Goal: Task Accomplishment & Management: Manage account settings

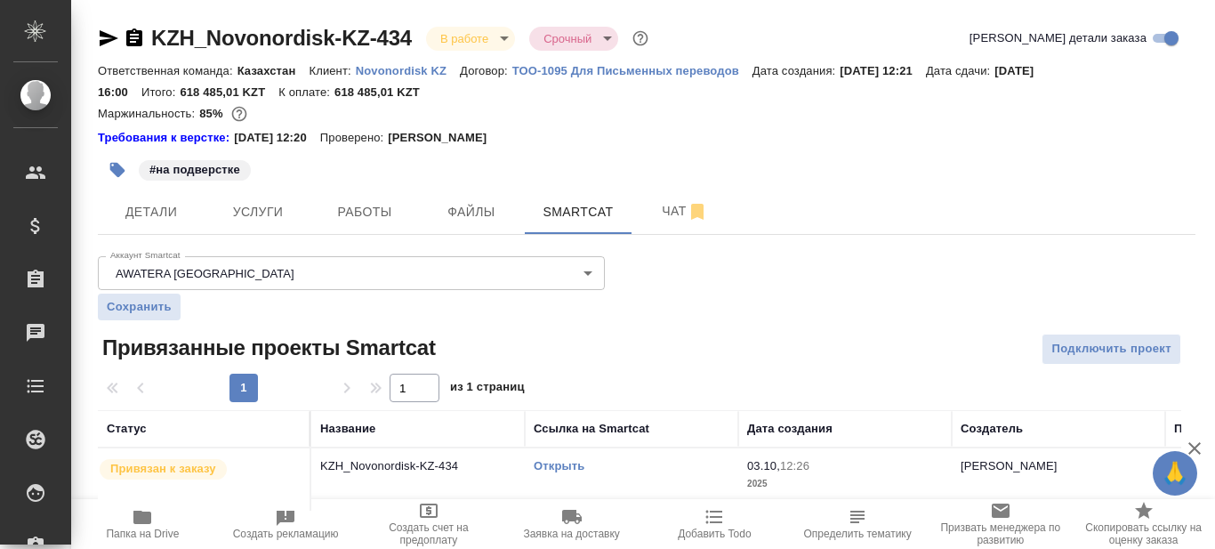
scroll to position [21, 0]
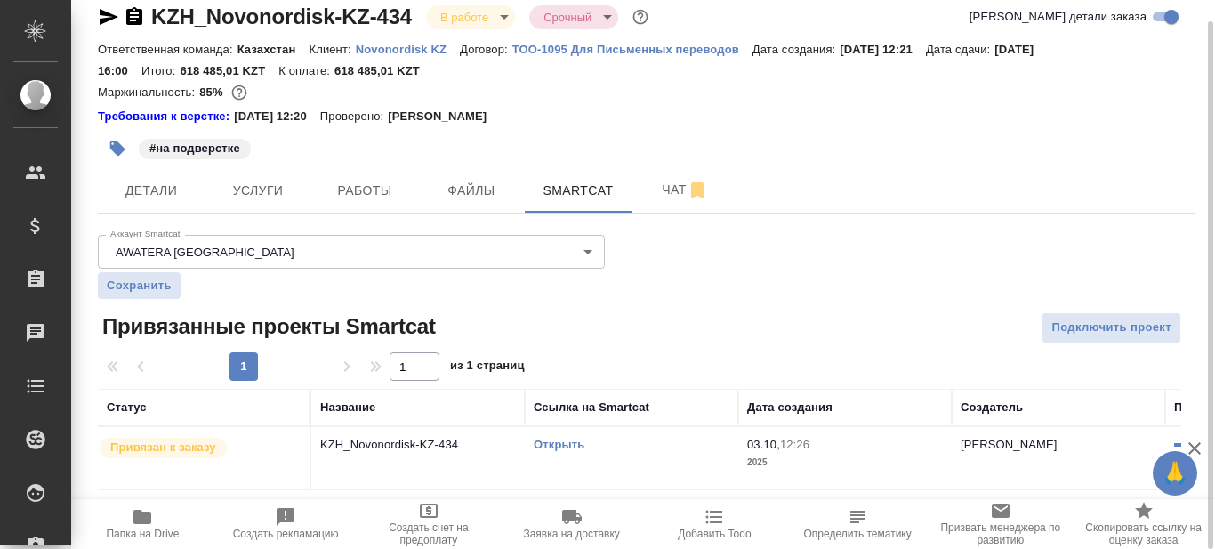
click at [144, 528] on span "Папка на Drive" at bounding box center [142, 534] width 73 height 12
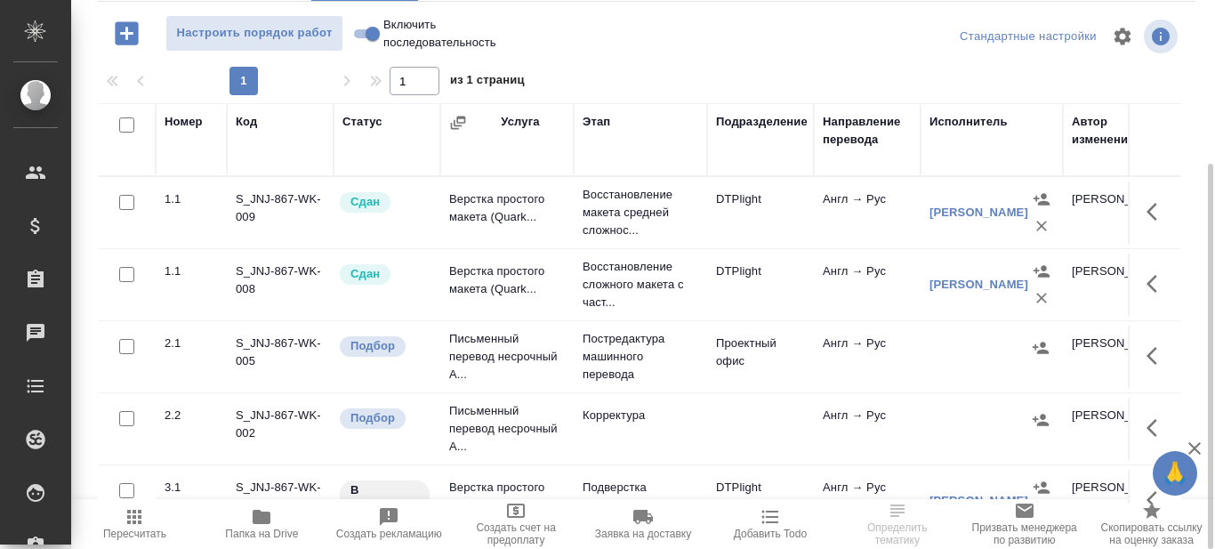
click at [262, 534] on span "Папка на Drive" at bounding box center [261, 534] width 73 height 12
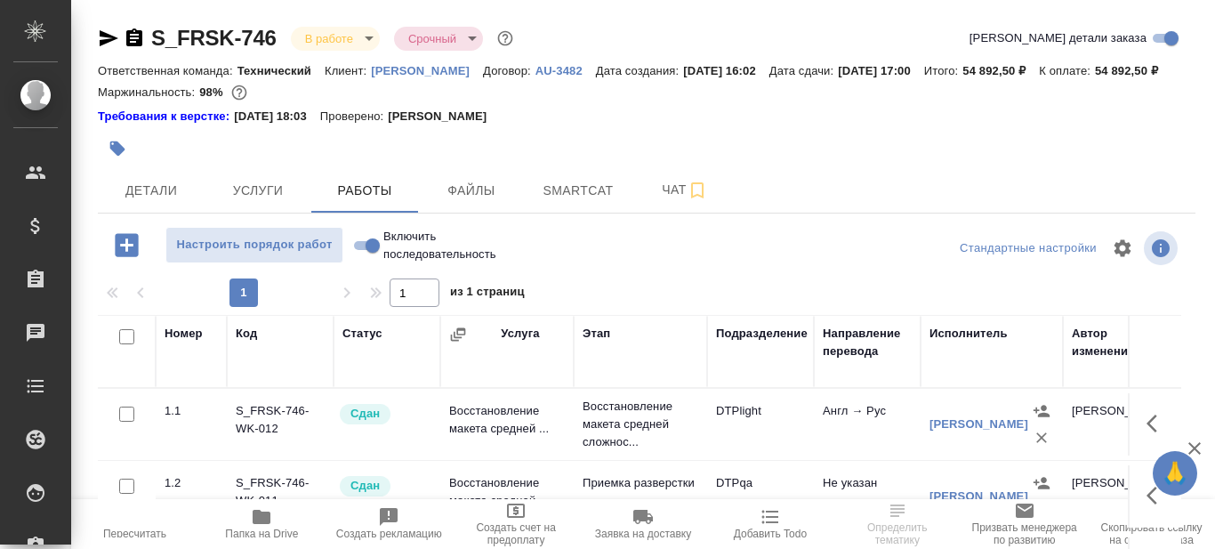
click at [262, 522] on icon "button" at bounding box center [262, 517] width 18 height 14
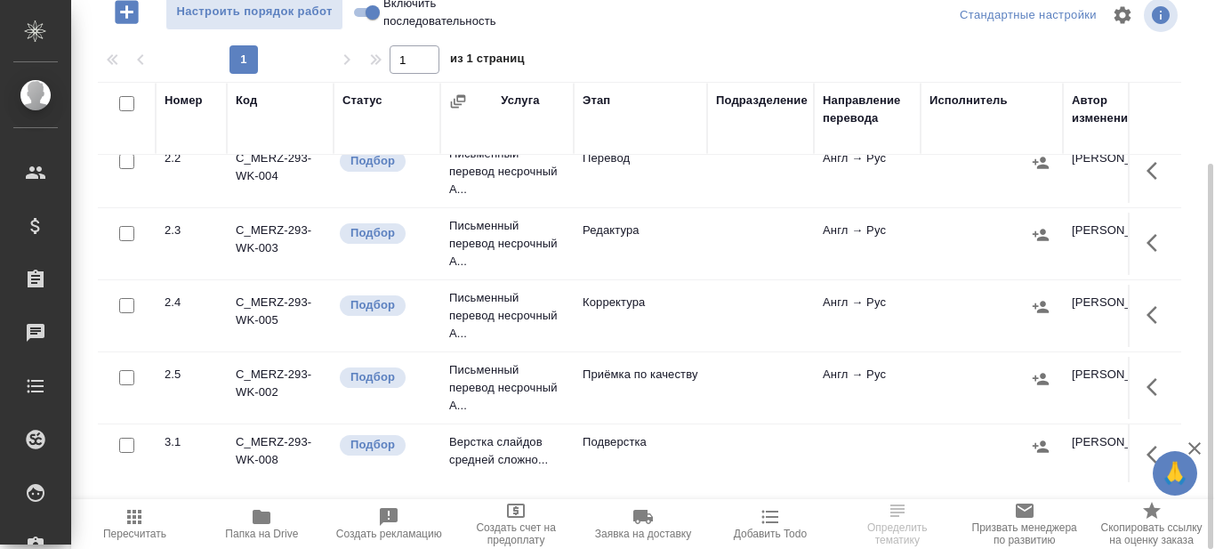
scroll to position [267, 0]
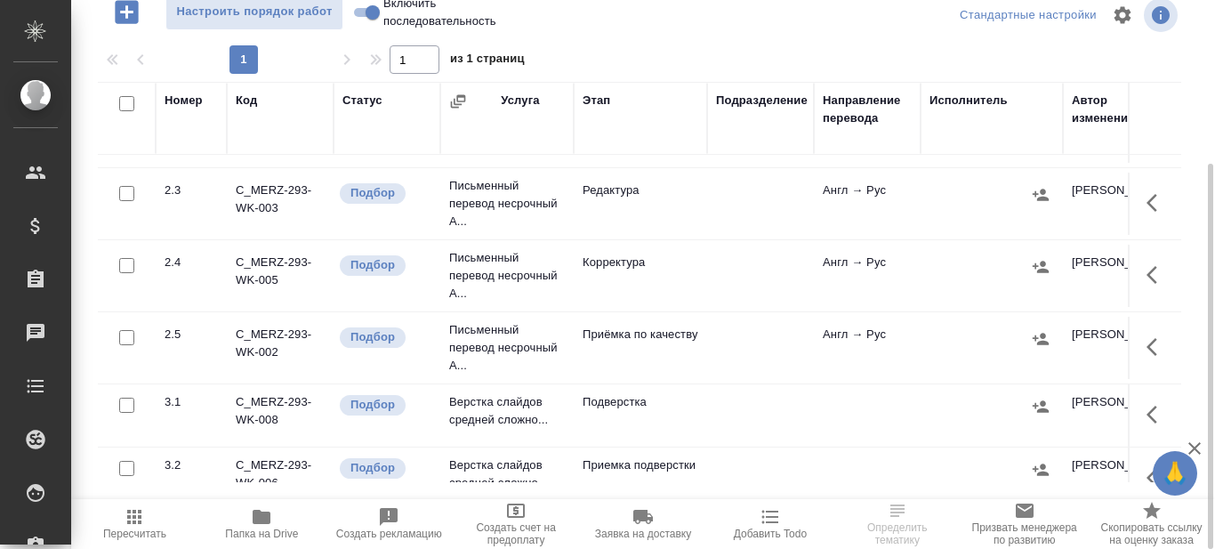
click at [268, 523] on icon "button" at bounding box center [262, 517] width 18 height 14
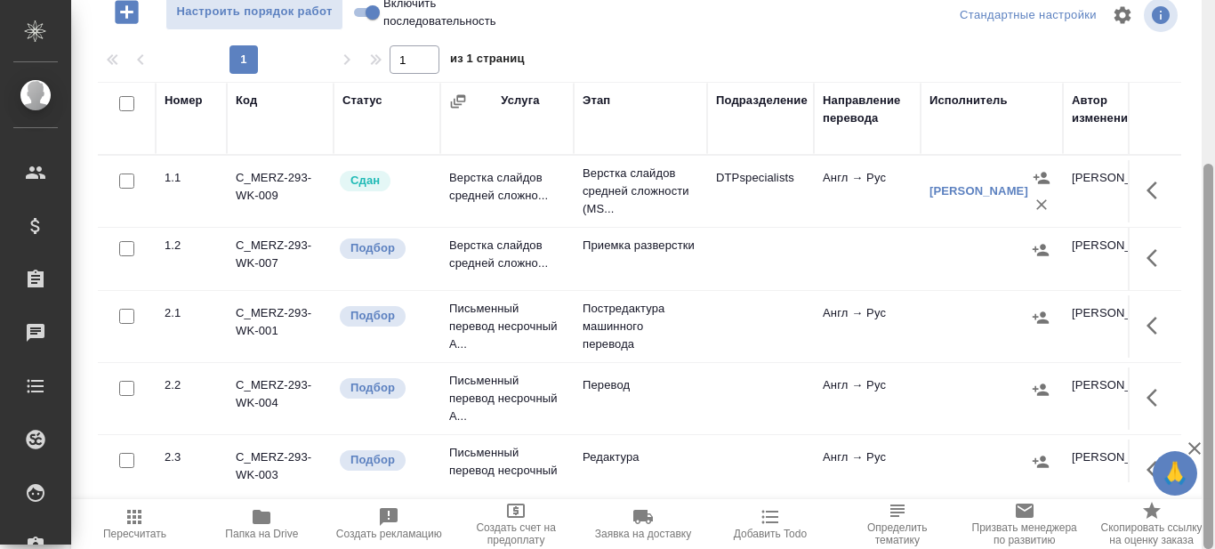
scroll to position [0, 0]
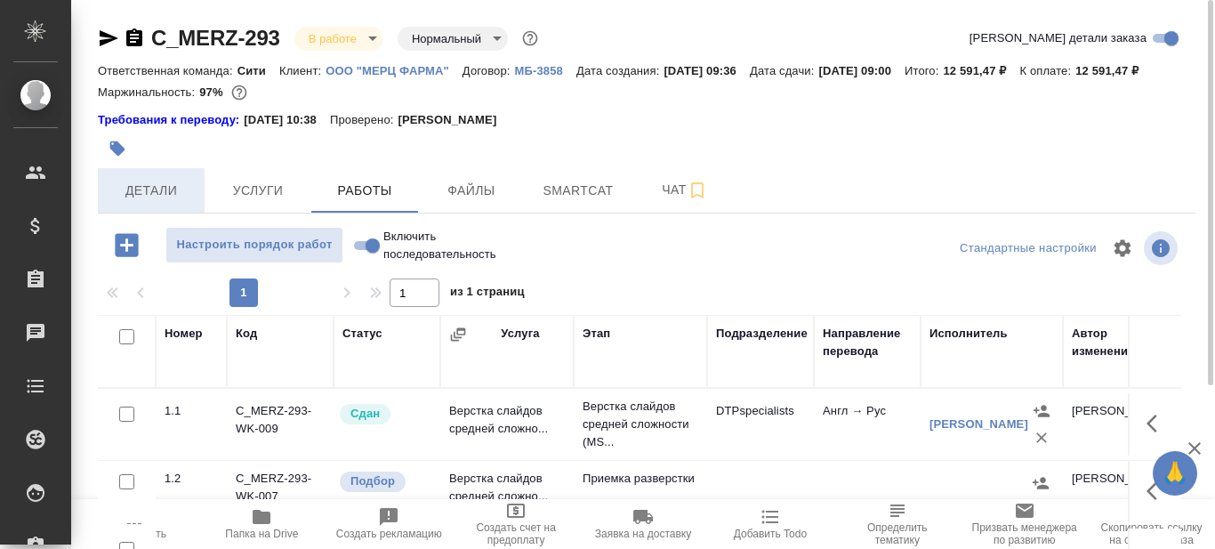
click at [156, 202] on span "Детали" at bounding box center [151, 191] width 85 height 22
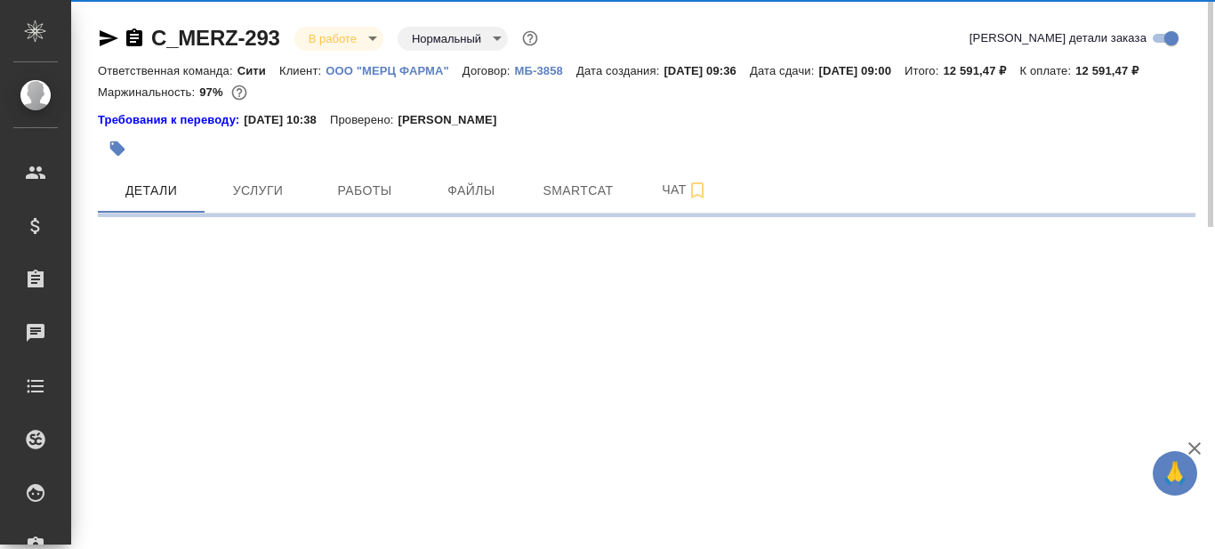
select select "RU"
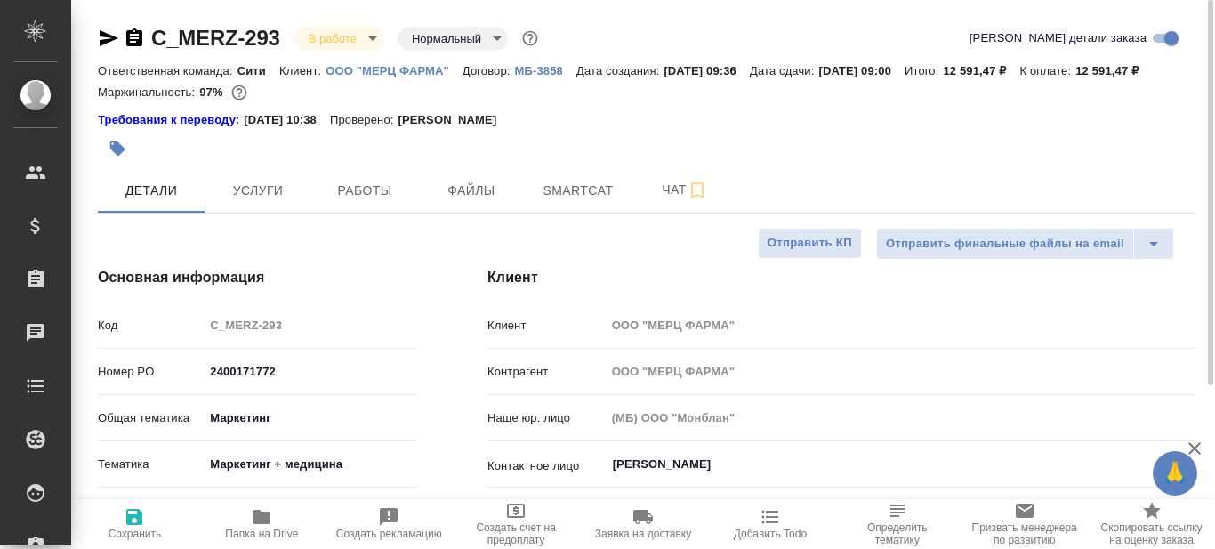
type textarea "x"
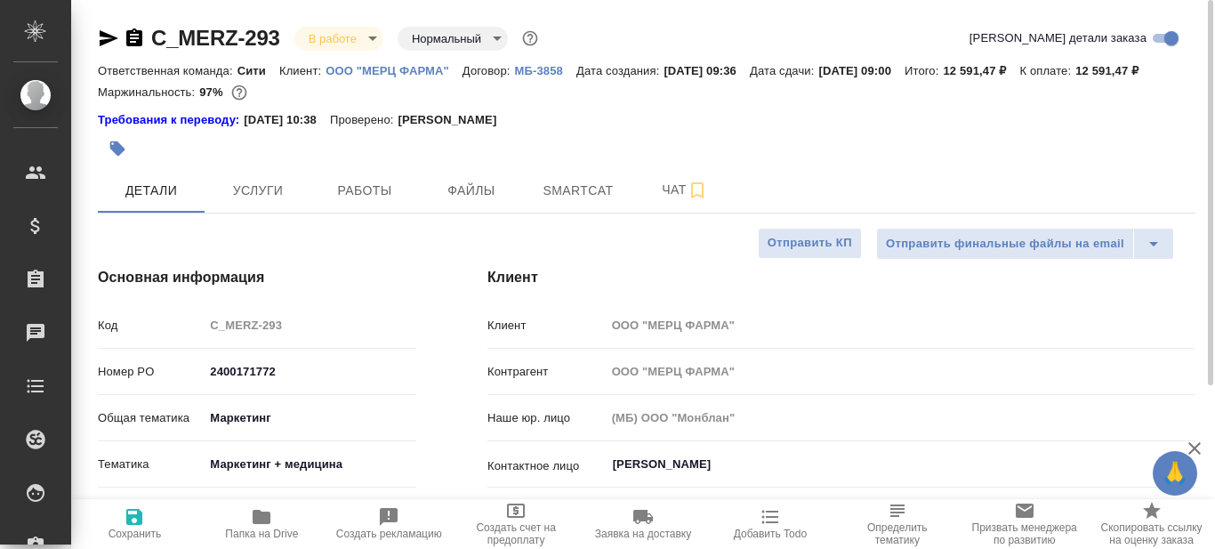
type textarea "x"
click at [260, 525] on icon "button" at bounding box center [261, 516] width 21 height 21
type textarea "x"
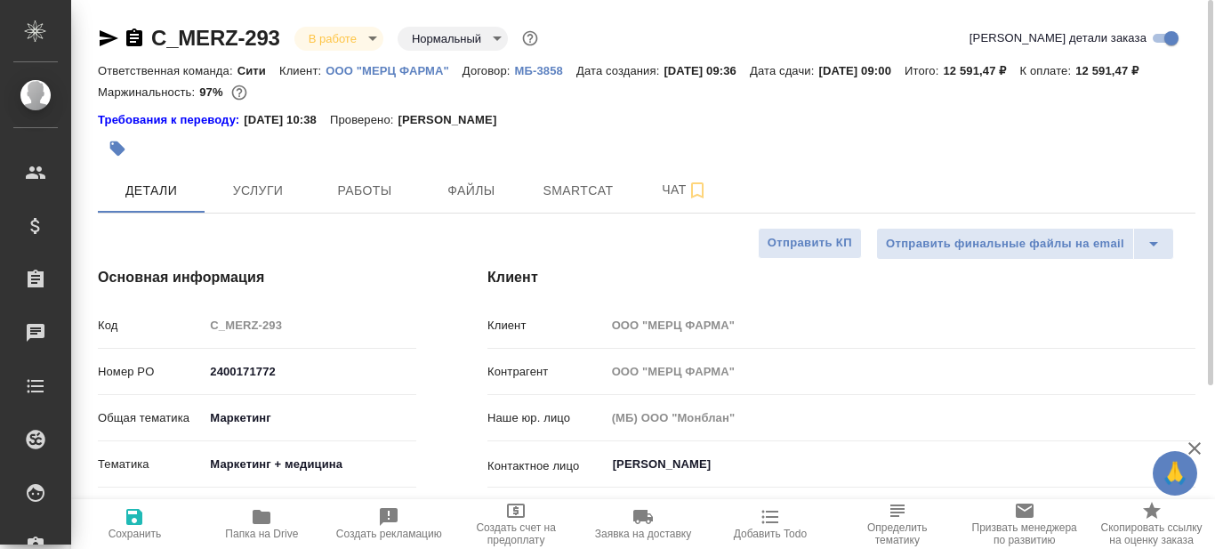
type textarea "x"
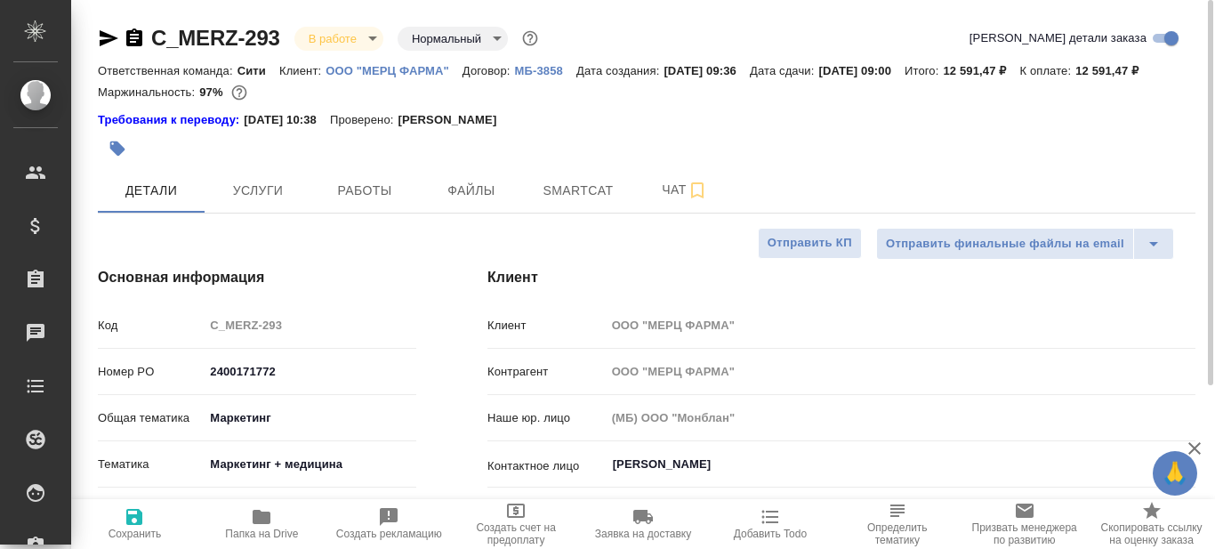
type textarea "x"
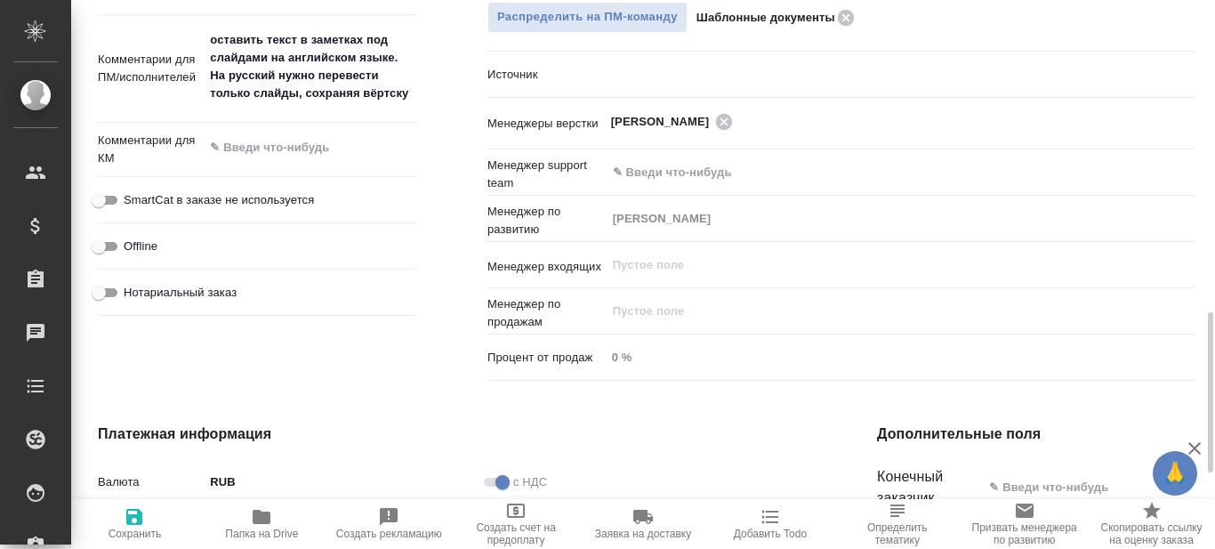
scroll to position [890, 0]
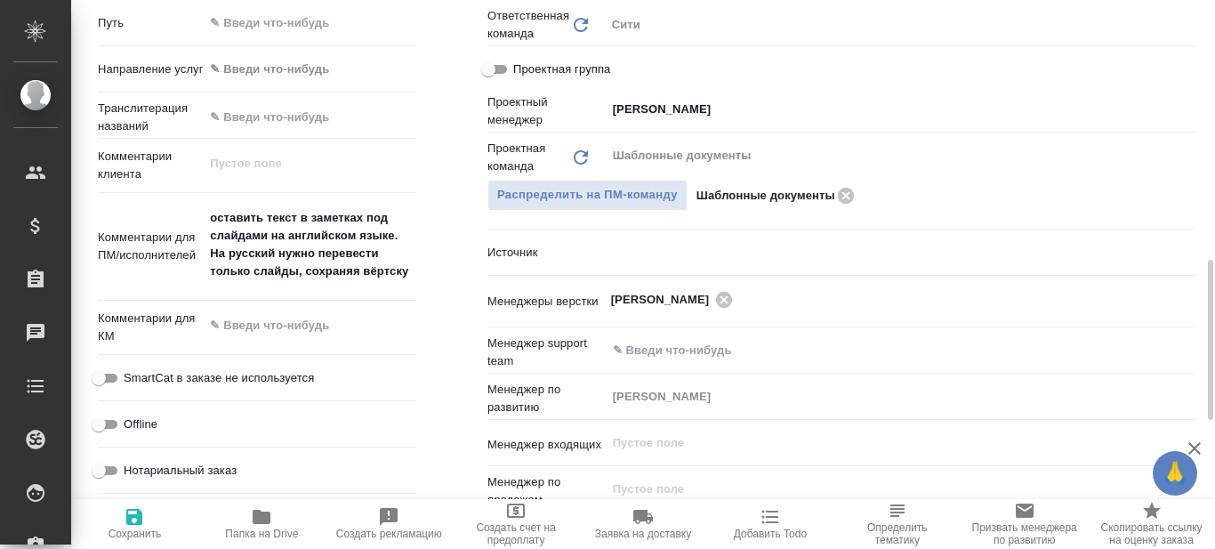
type textarea "x"
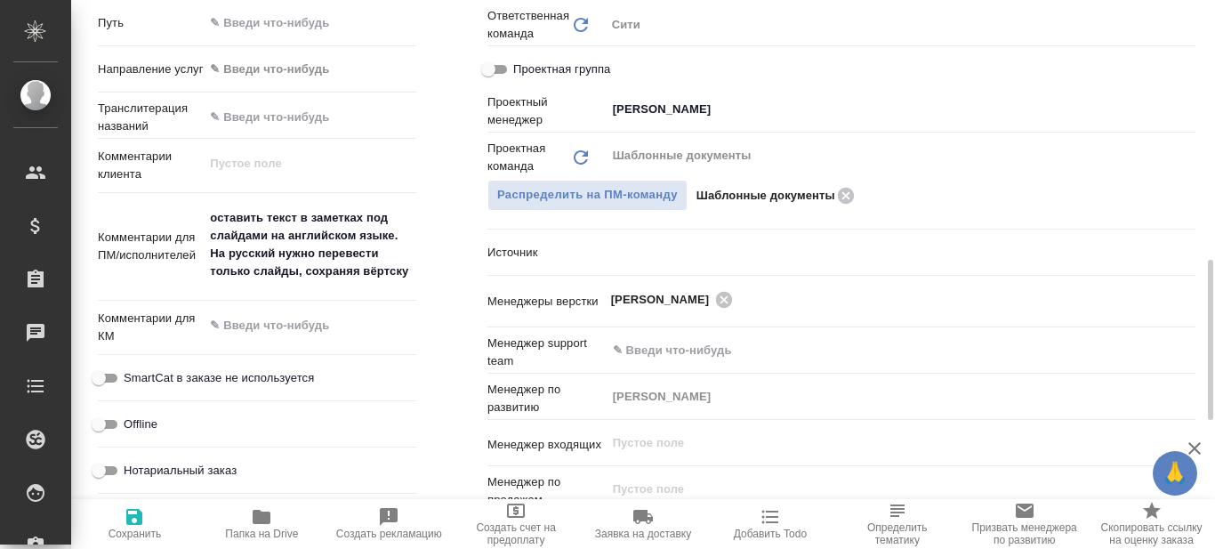
type textarea "x"
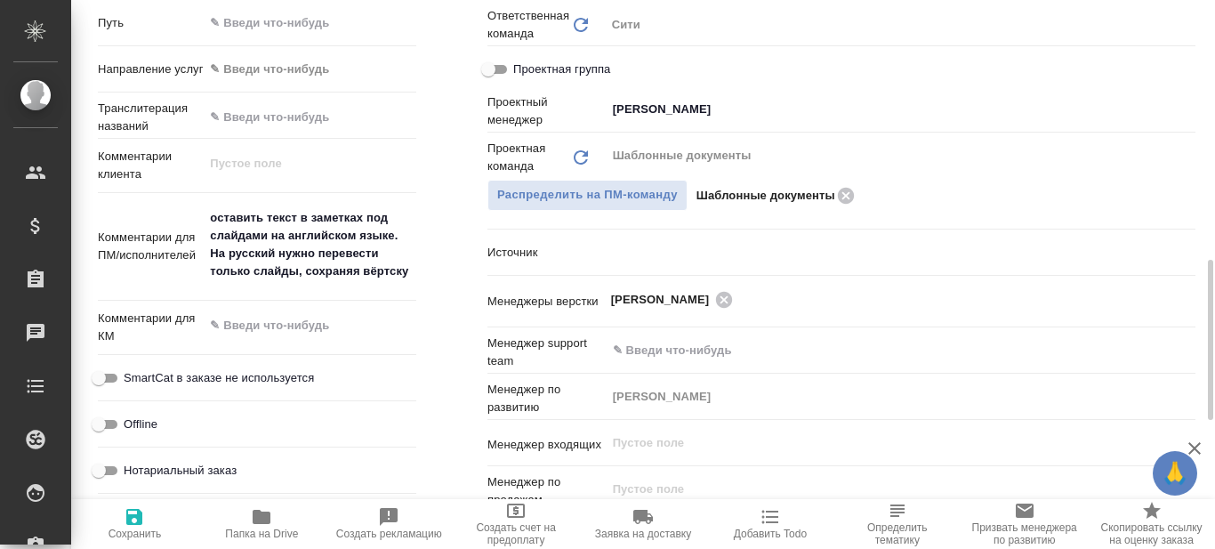
type textarea "x"
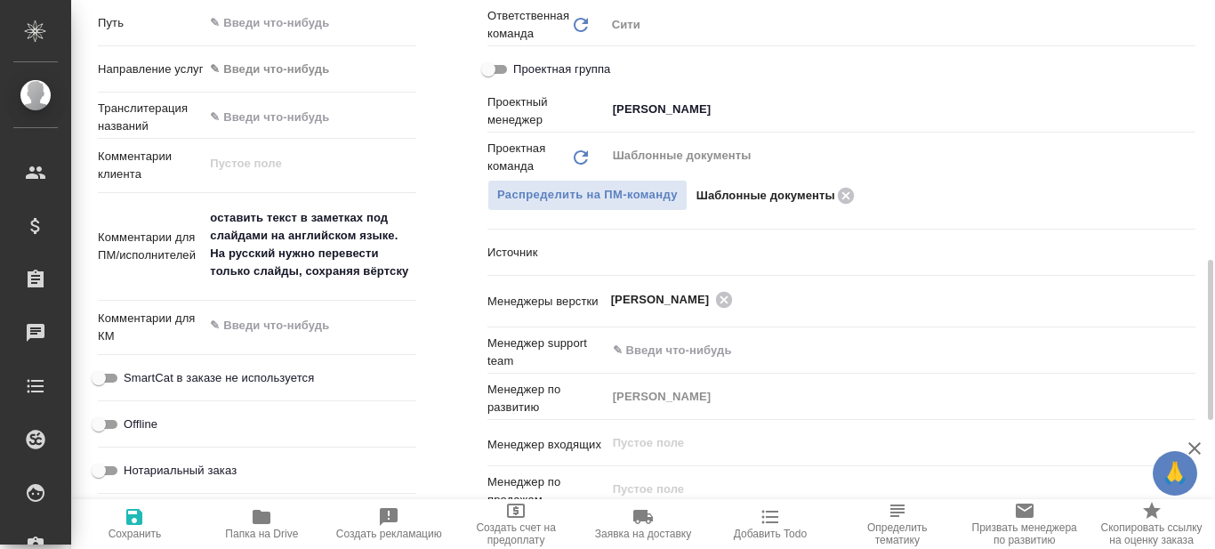
type textarea "x"
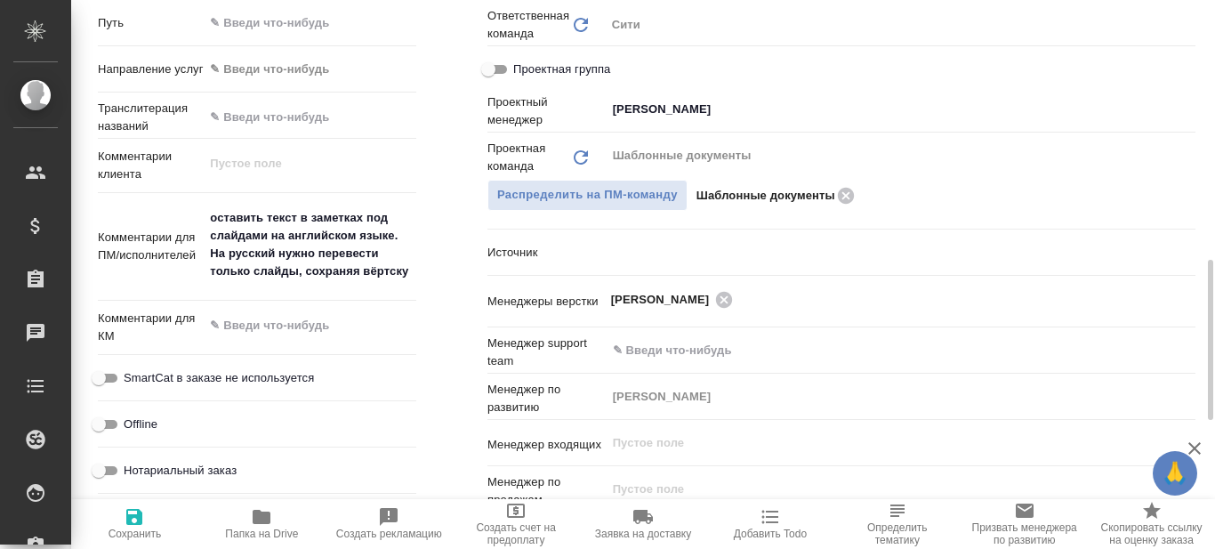
type textarea "x"
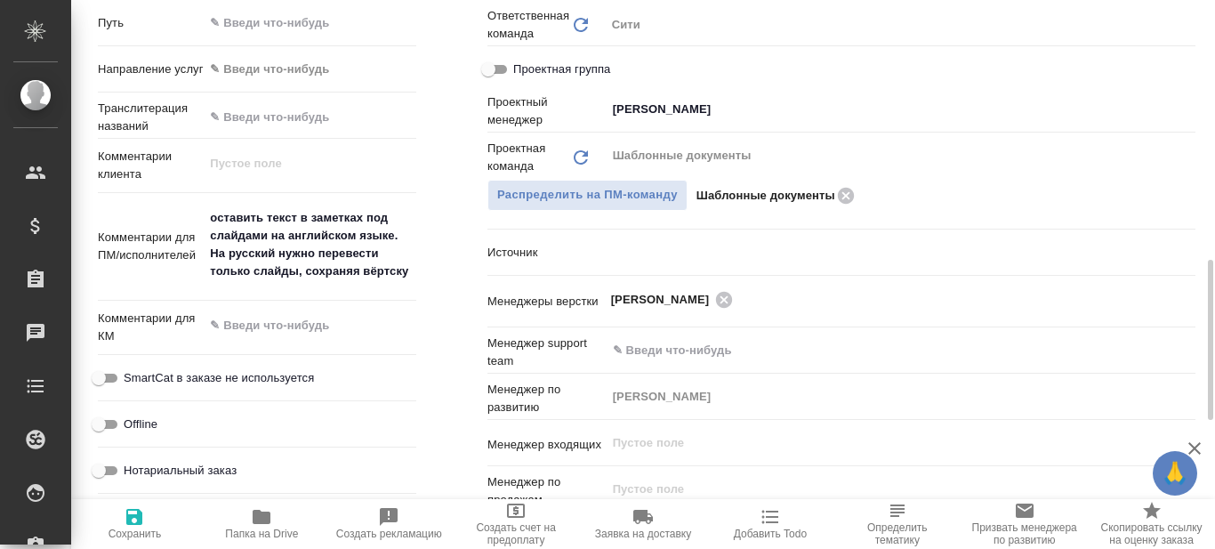
type textarea "x"
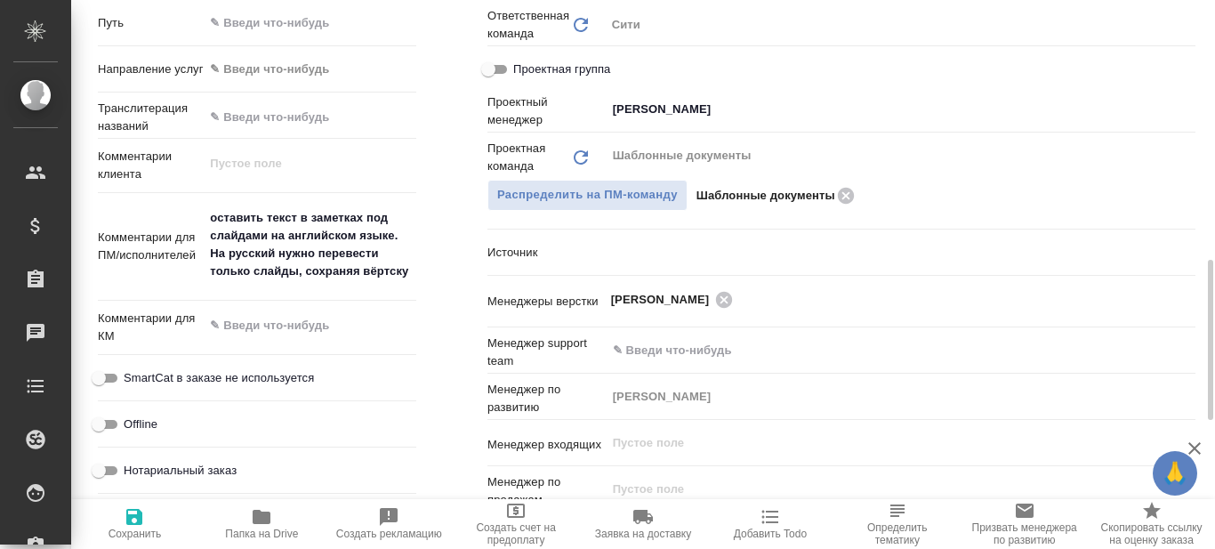
type textarea "x"
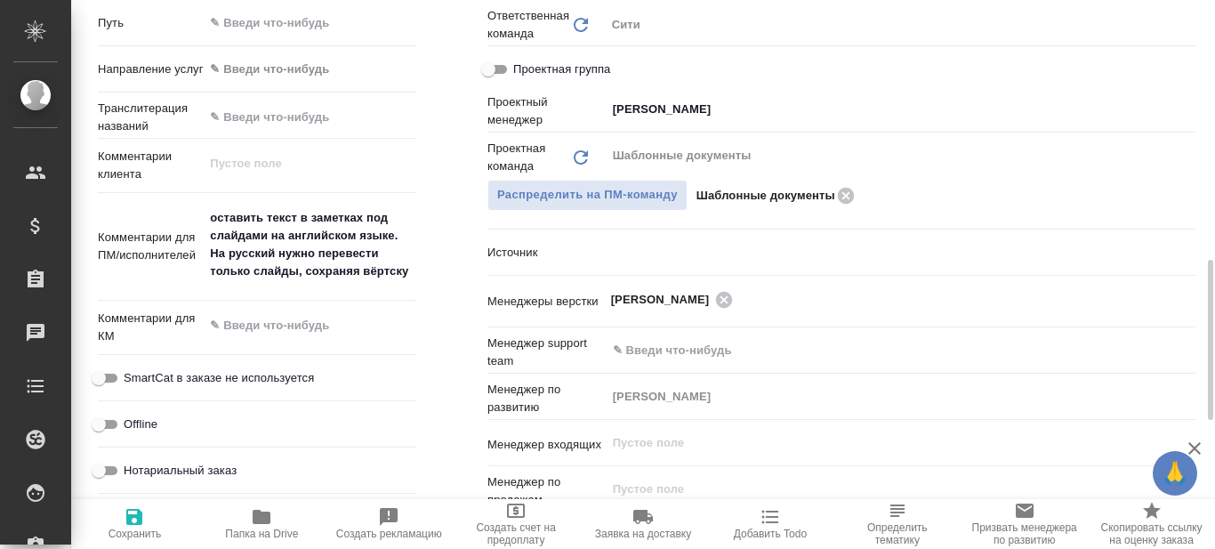
type textarea "x"
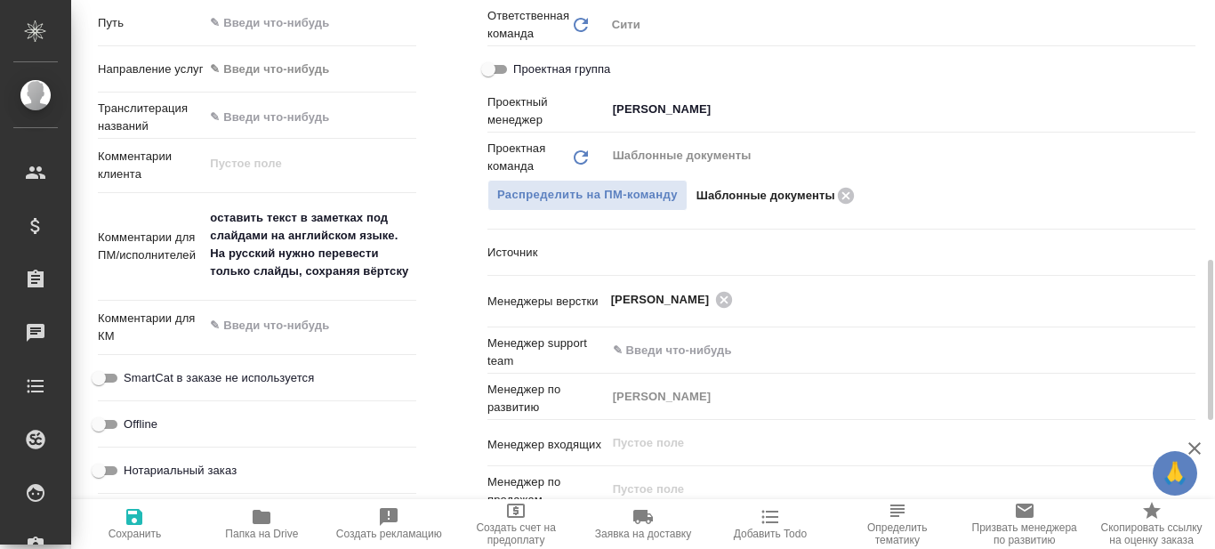
type textarea "x"
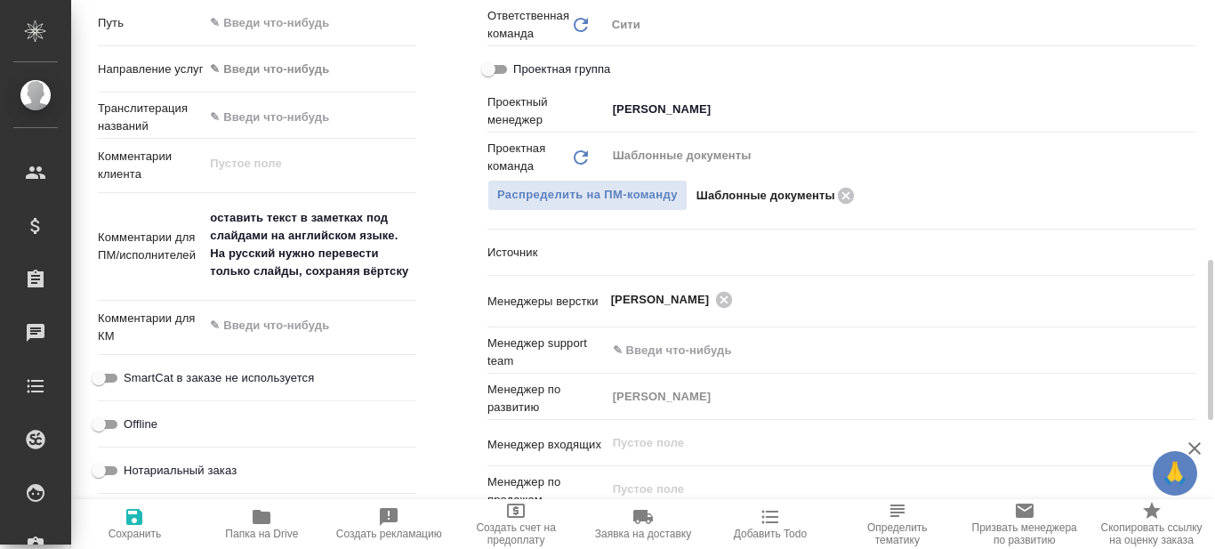
type textarea "x"
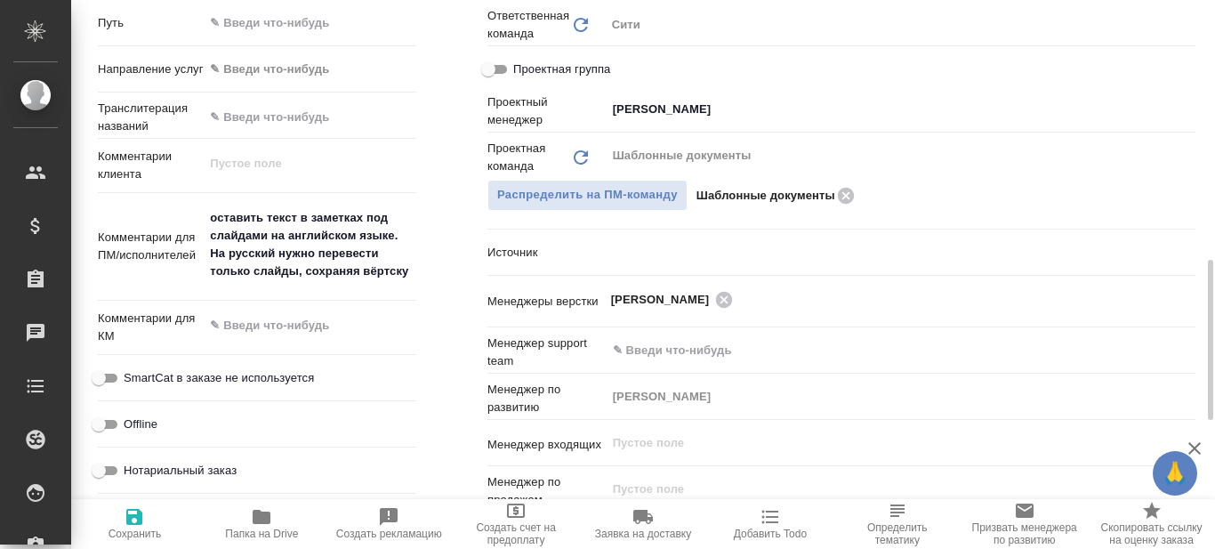
type textarea "x"
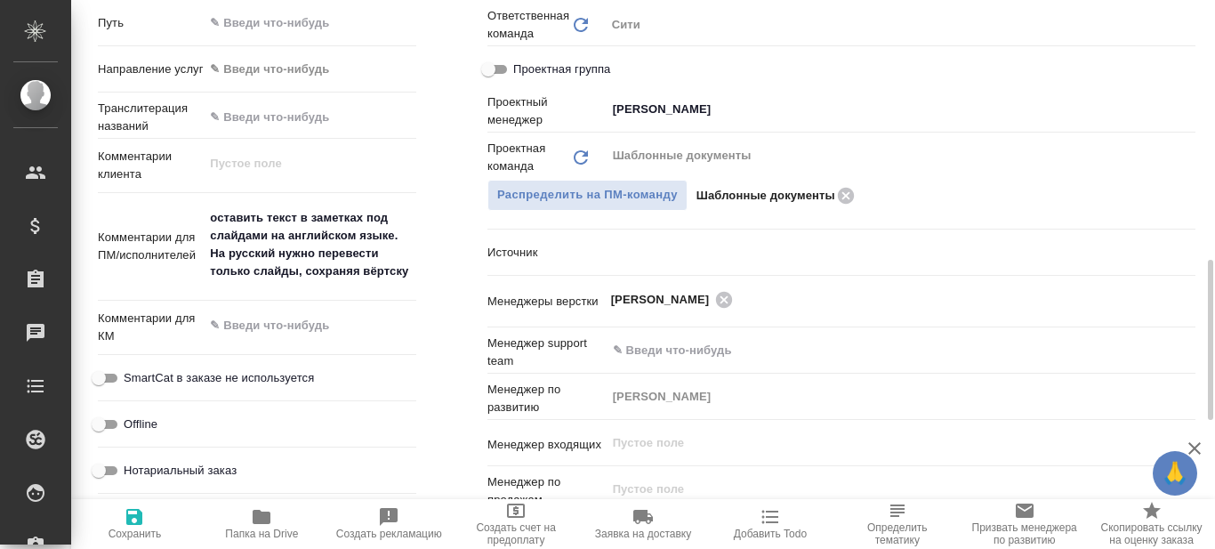
type textarea "x"
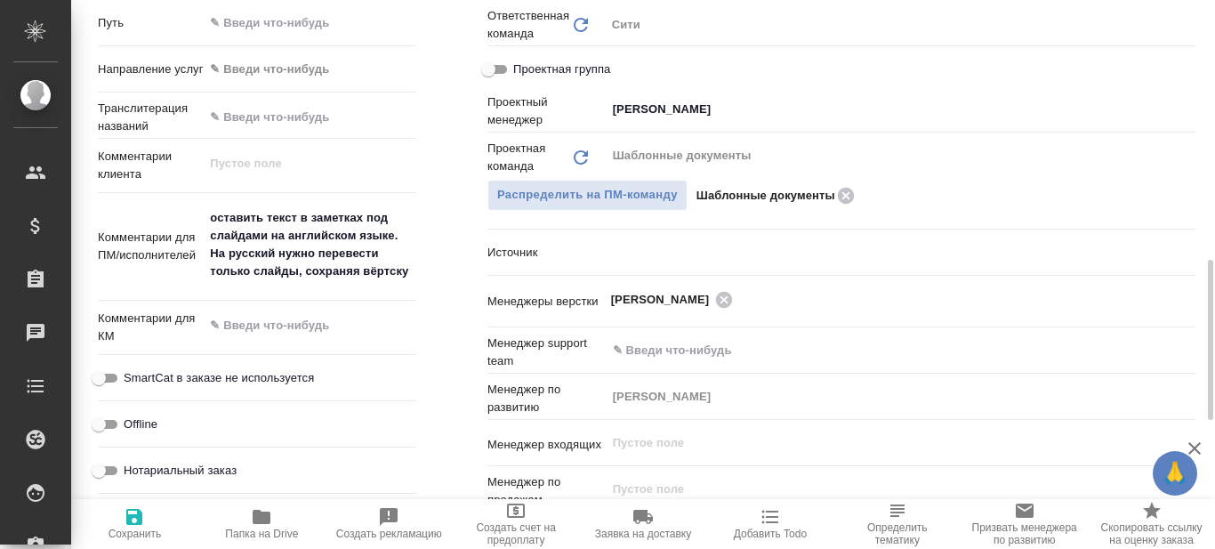
type textarea "x"
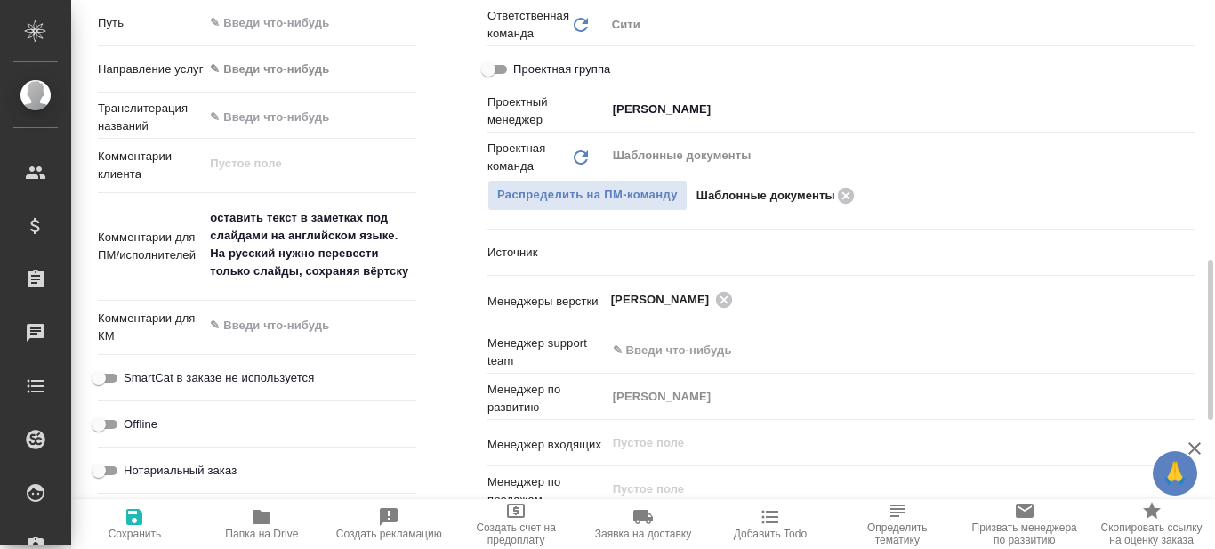
type textarea "x"
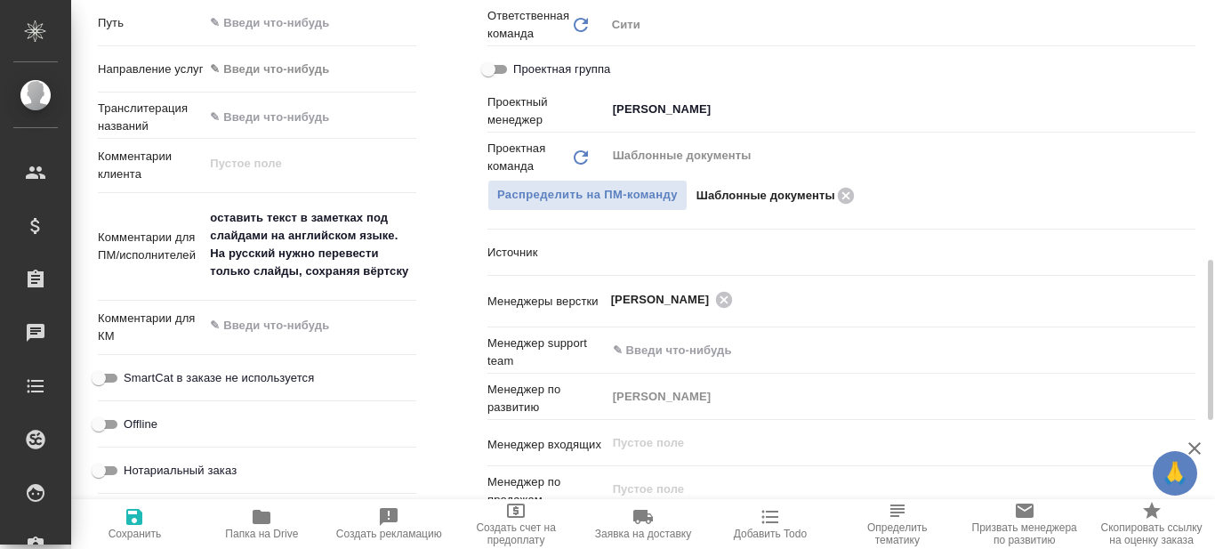
type textarea "x"
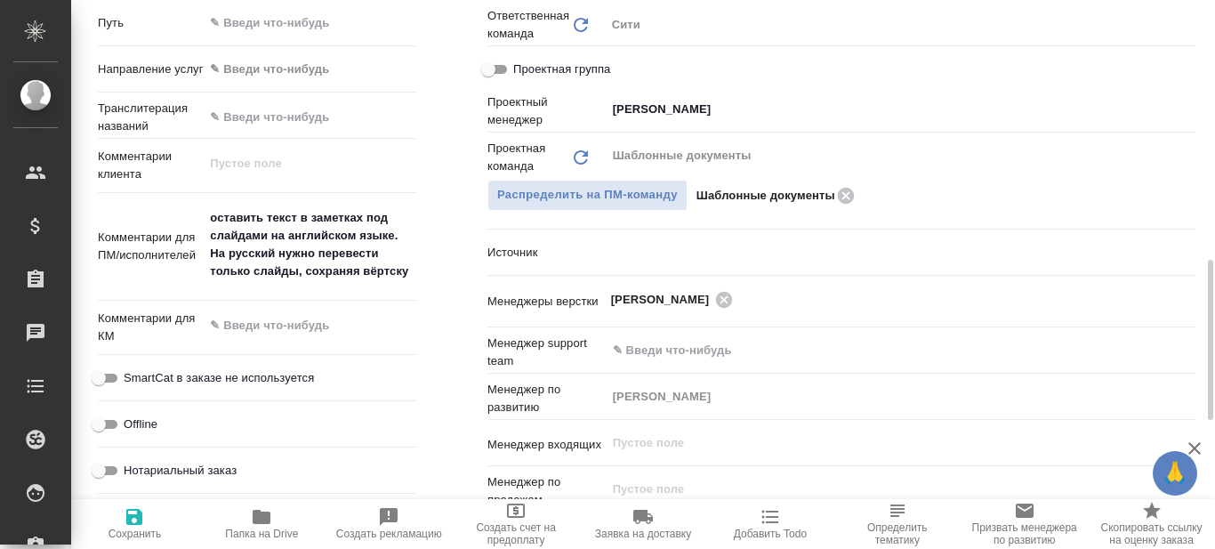
type textarea "x"
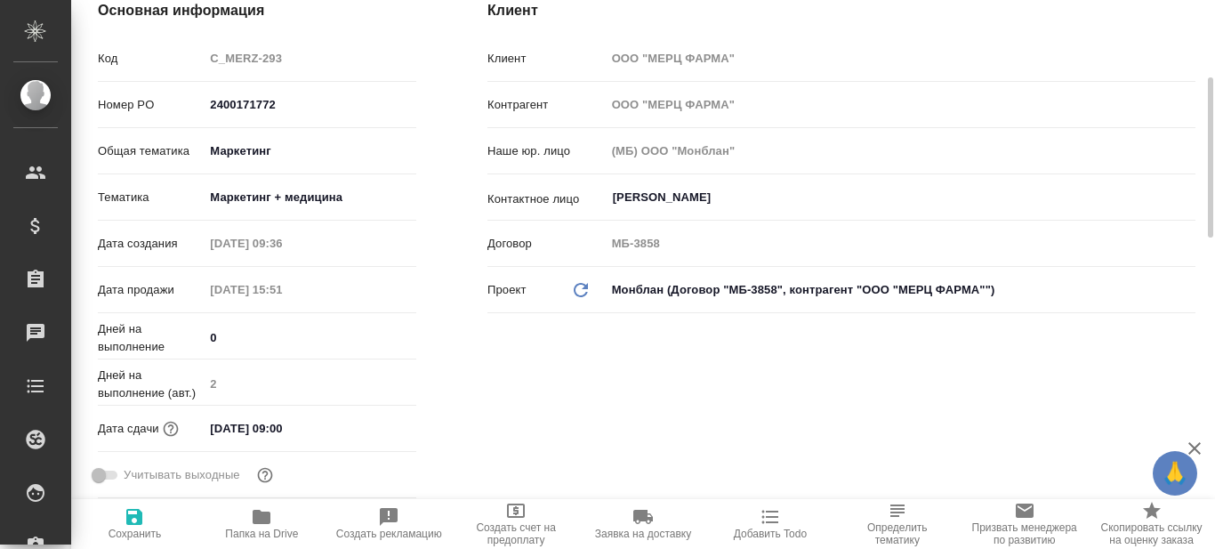
scroll to position [0, 0]
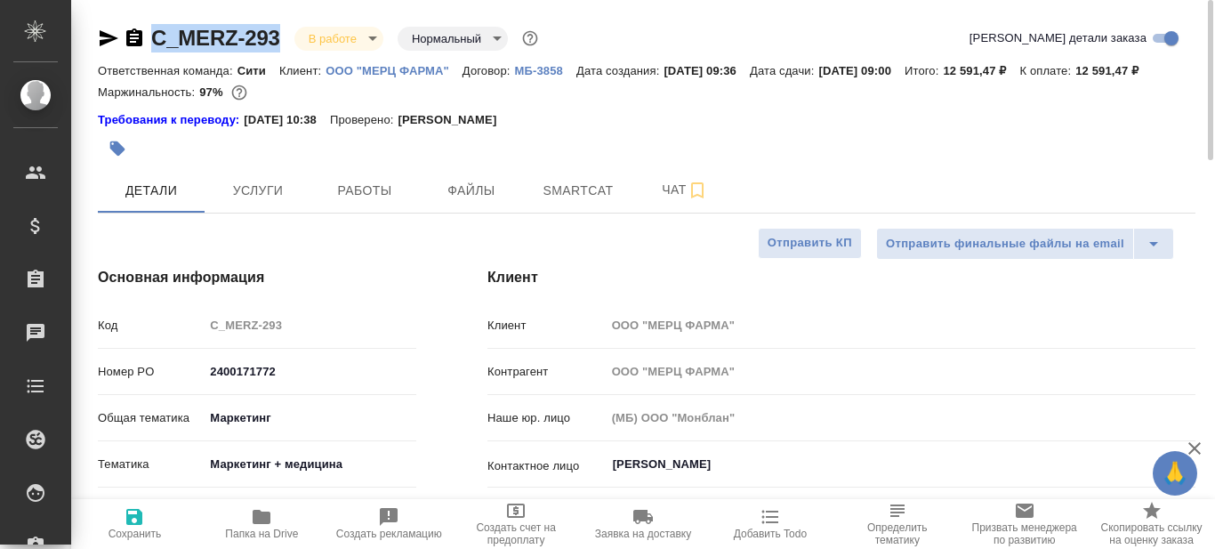
drag, startPoint x: 281, startPoint y: 31, endPoint x: 158, endPoint y: 44, distance: 123.5
click at [158, 44] on div "C_MERZ-293 В работе inProgress Нормальный normal" at bounding box center [320, 38] width 444 height 28
copy link "C_MERZ-293"
type textarea "x"
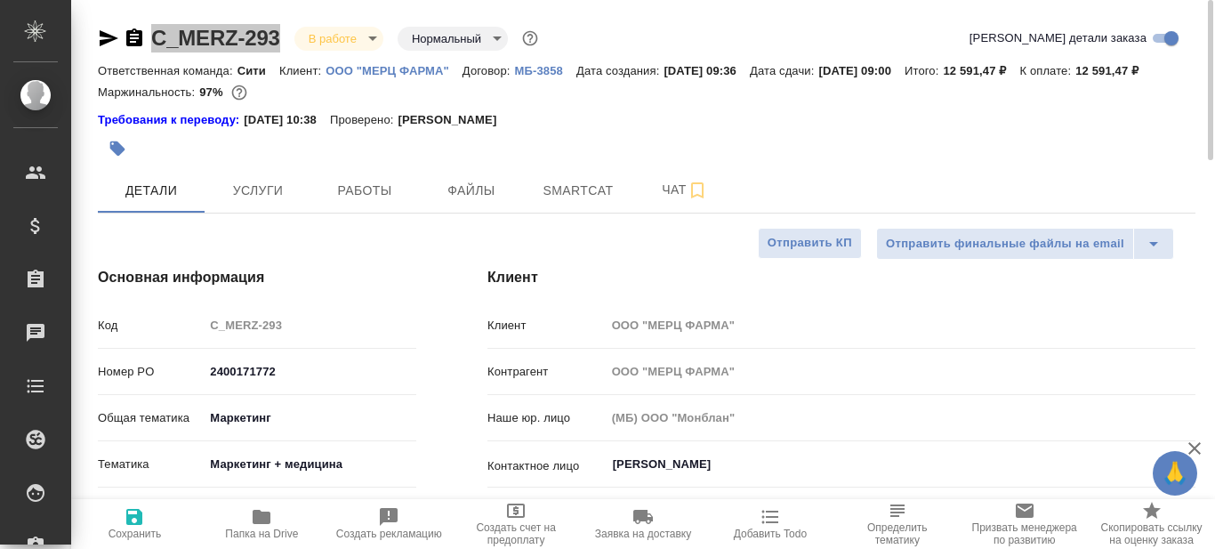
type textarea "x"
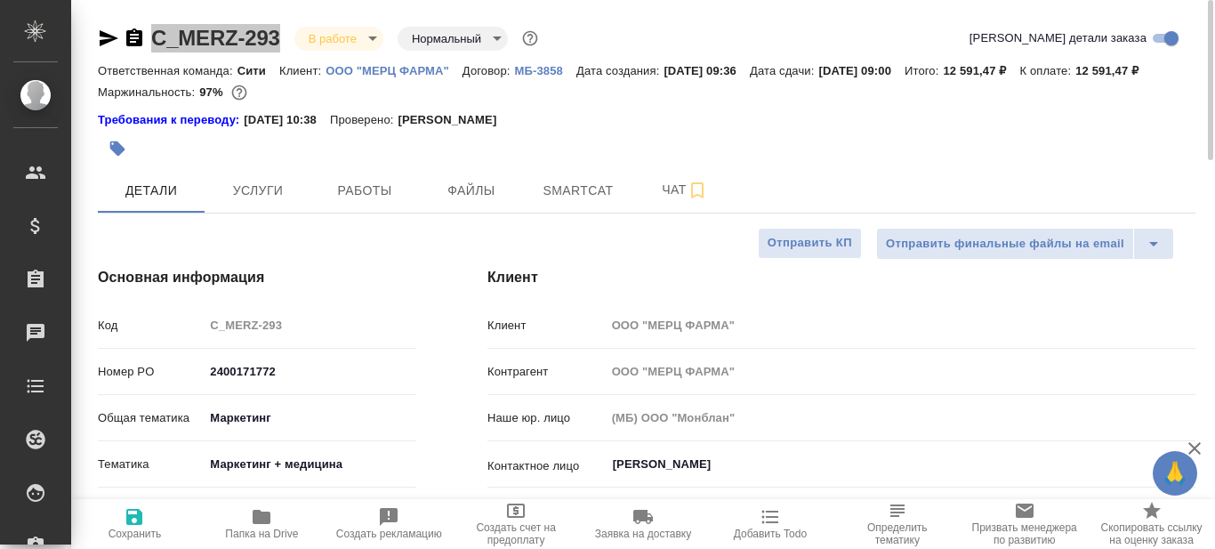
type textarea "x"
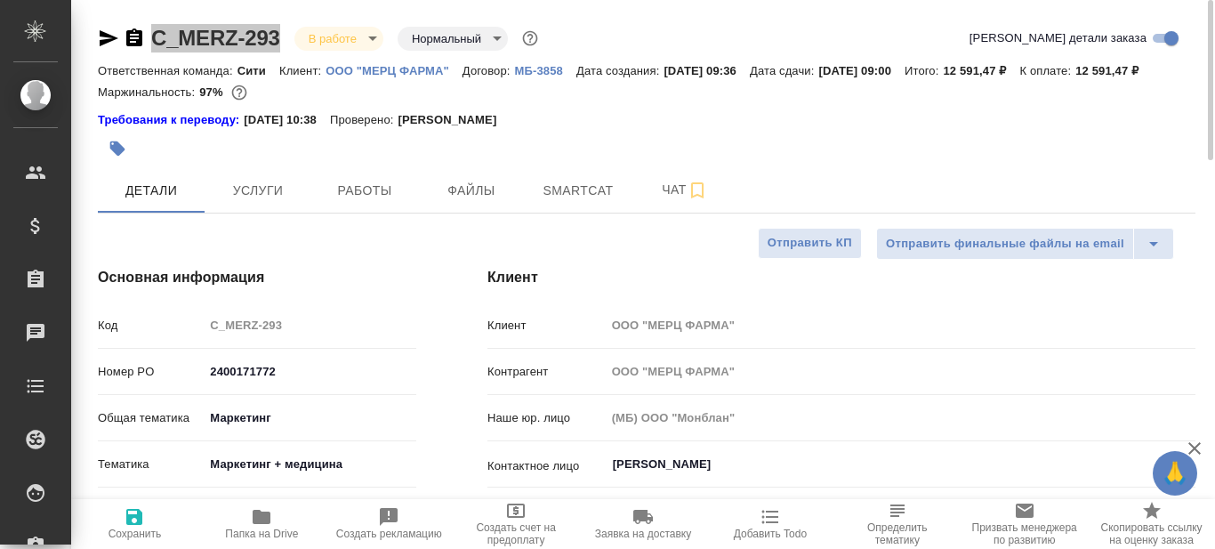
type textarea "x"
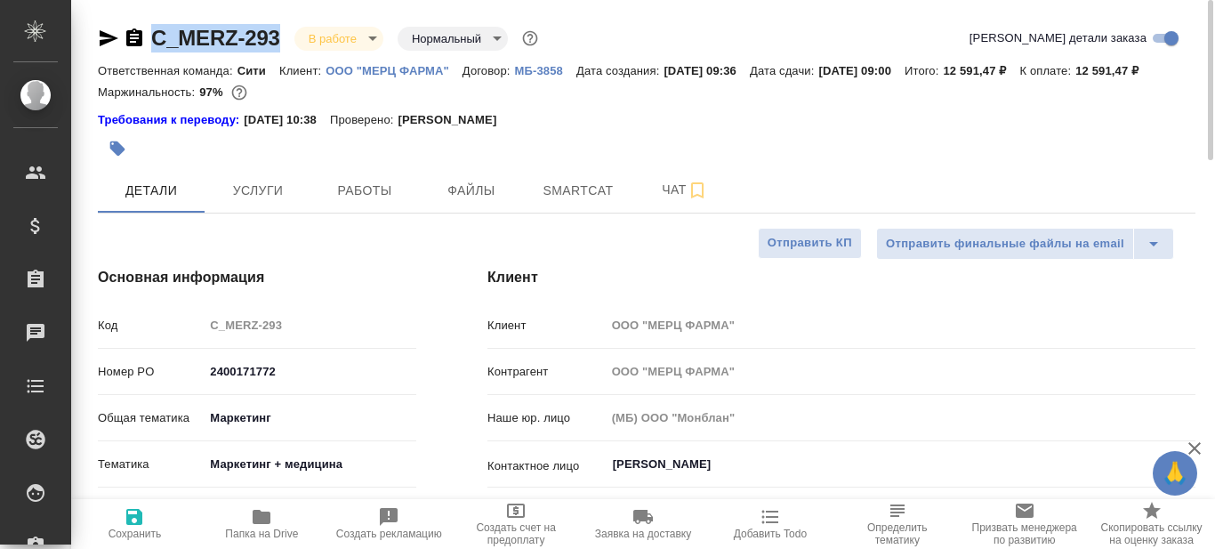
type textarea "x"
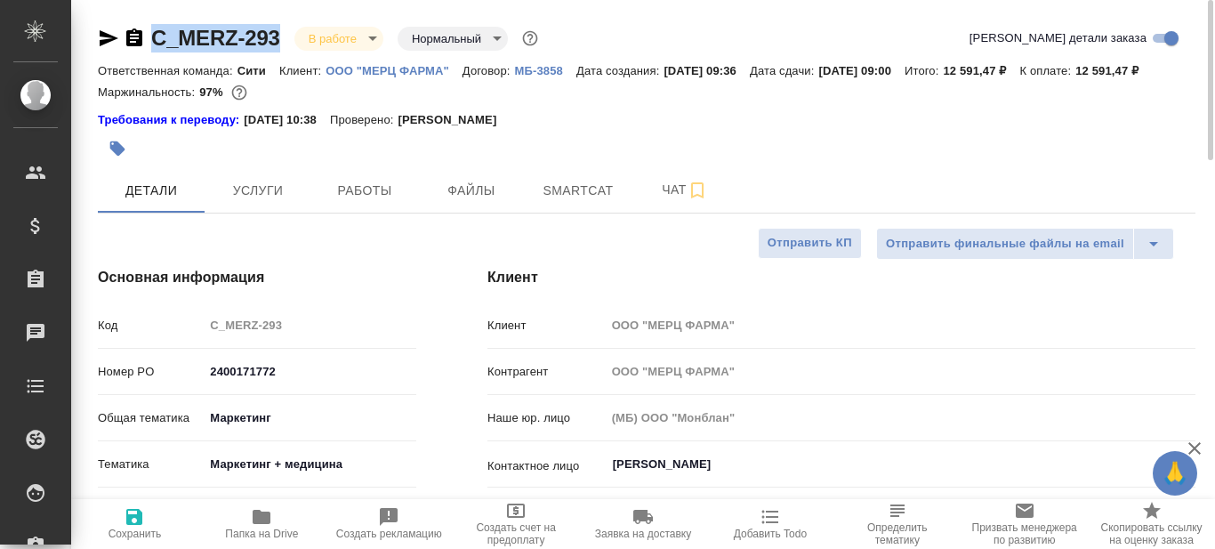
type textarea "x"
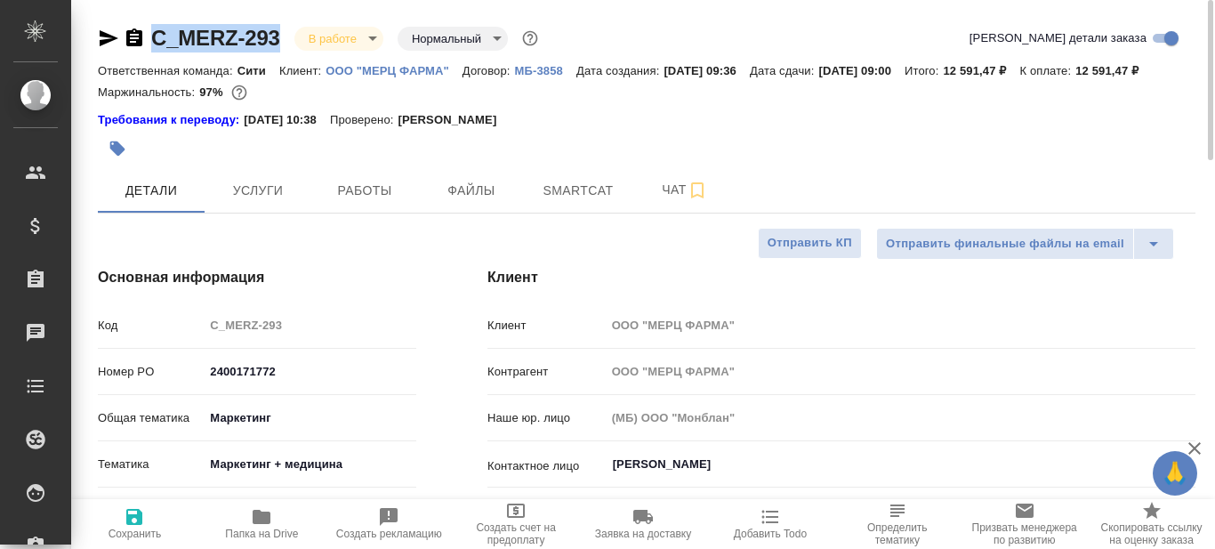
type textarea "x"
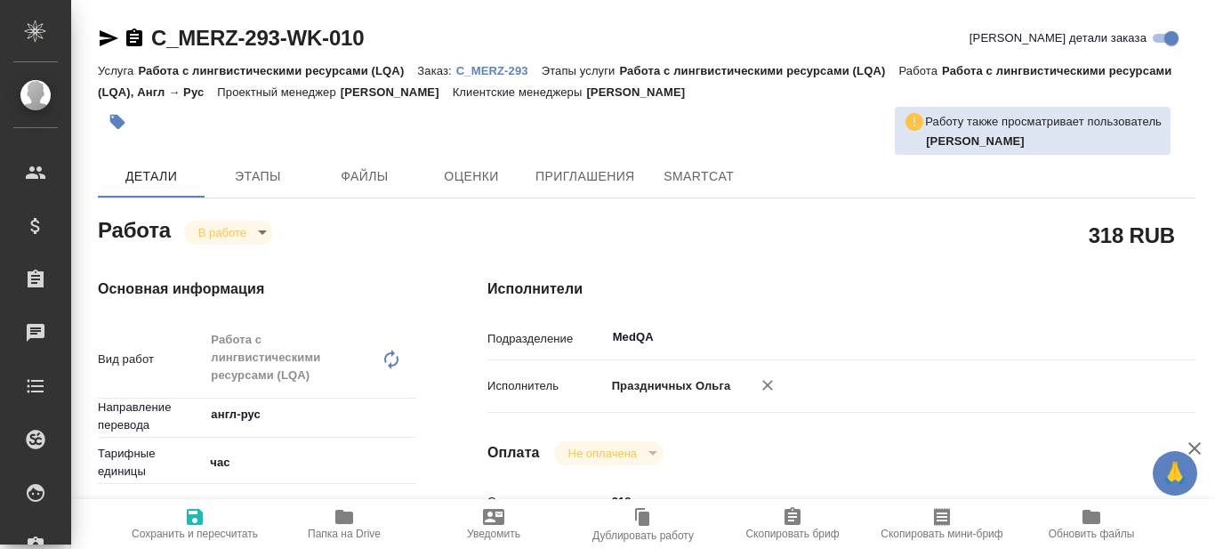
type textarea "x"
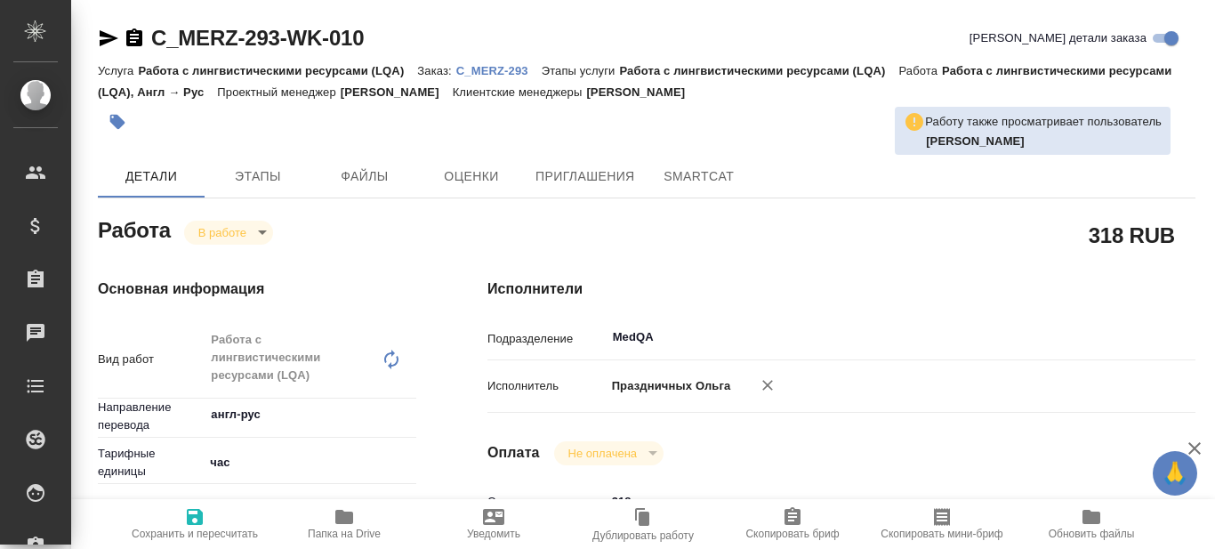
type textarea "x"
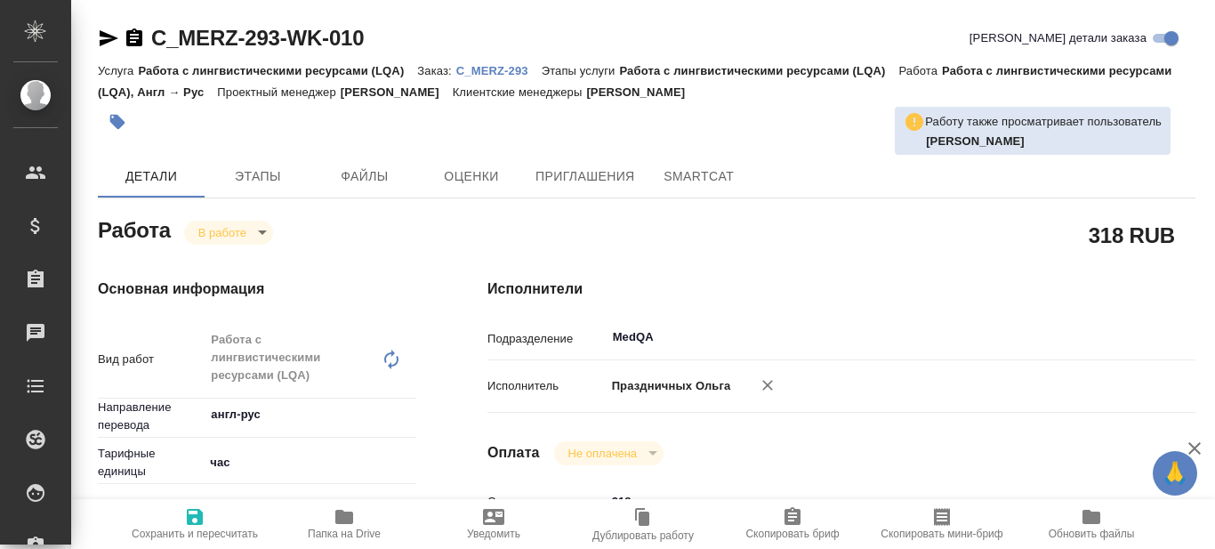
type textarea "x"
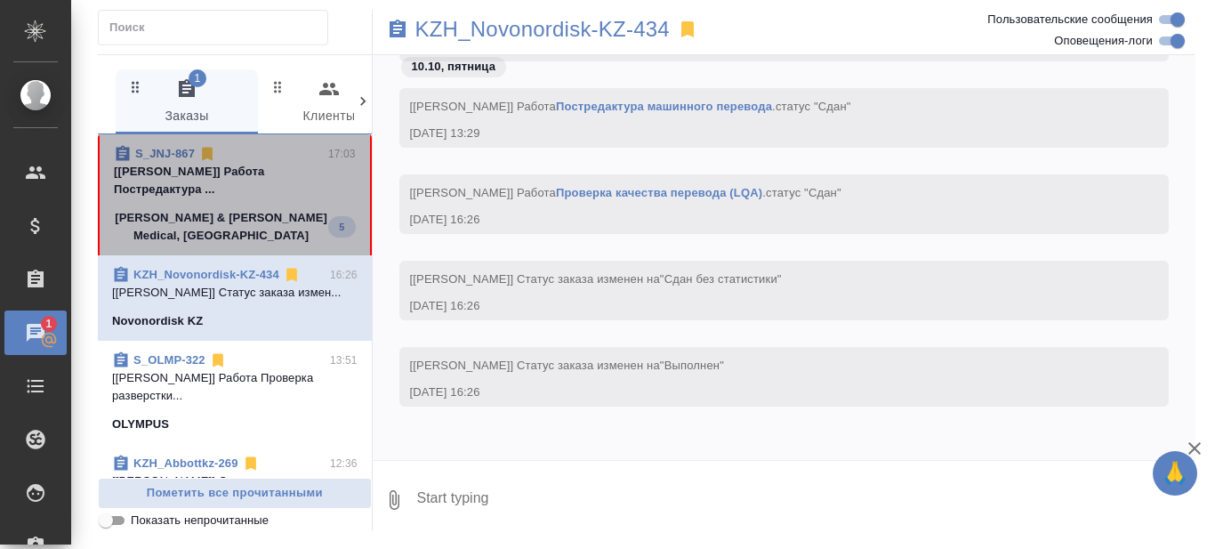
click at [252, 181] on p "[[PERSON_NAME]] Работа Постредактура ..." at bounding box center [235, 181] width 242 height 36
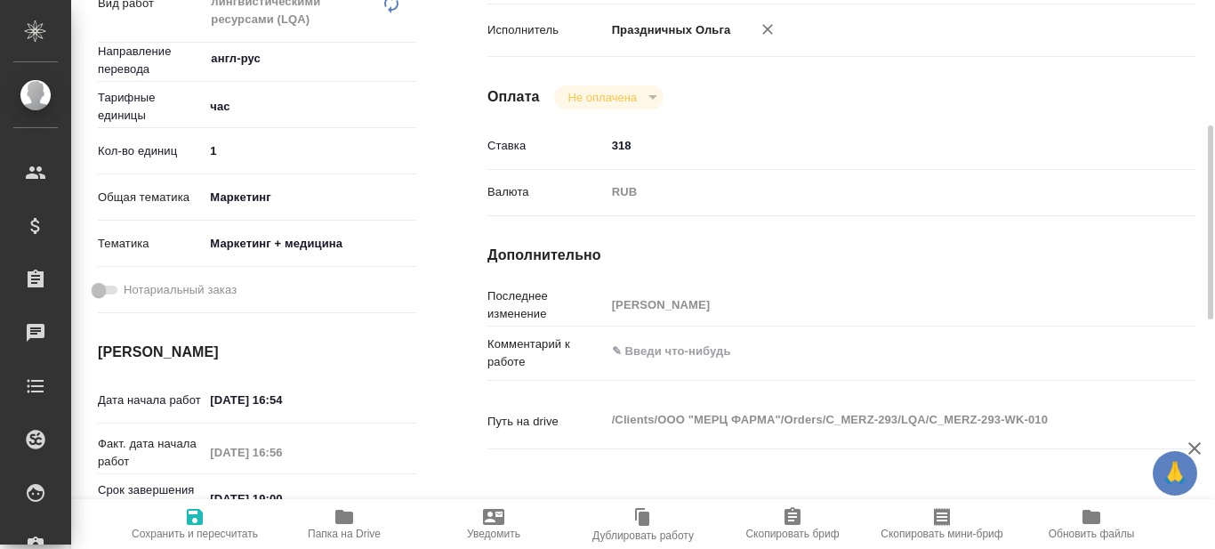
scroll to position [445, 0]
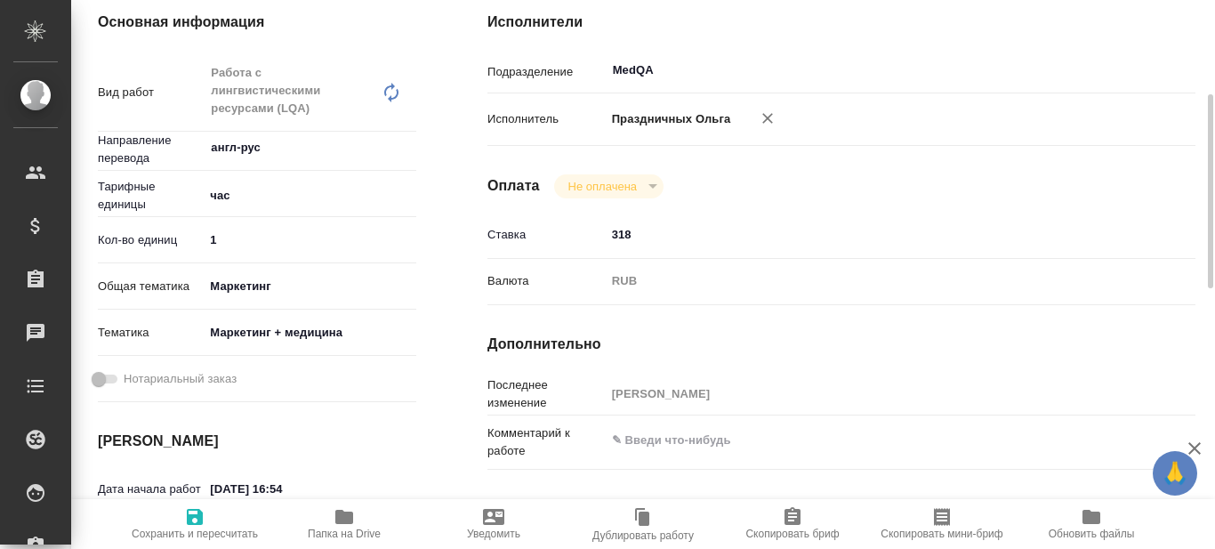
scroll to position [178, 0]
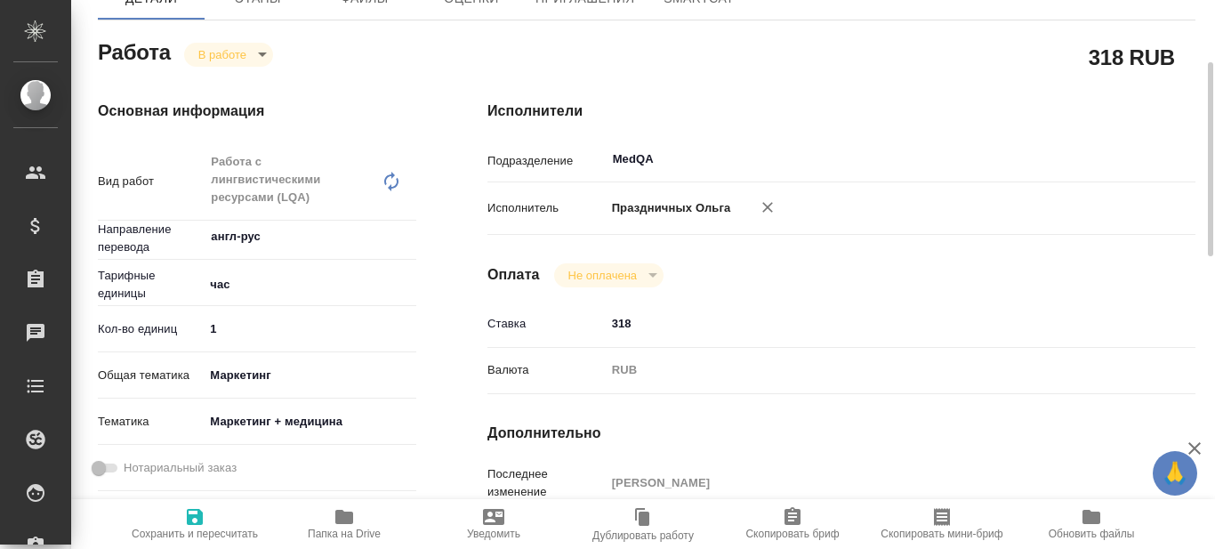
click at [277, 336] on input "1" at bounding box center [310, 329] width 213 height 26
type input "1.5"
click at [196, 520] on icon "button" at bounding box center [194, 516] width 21 height 21
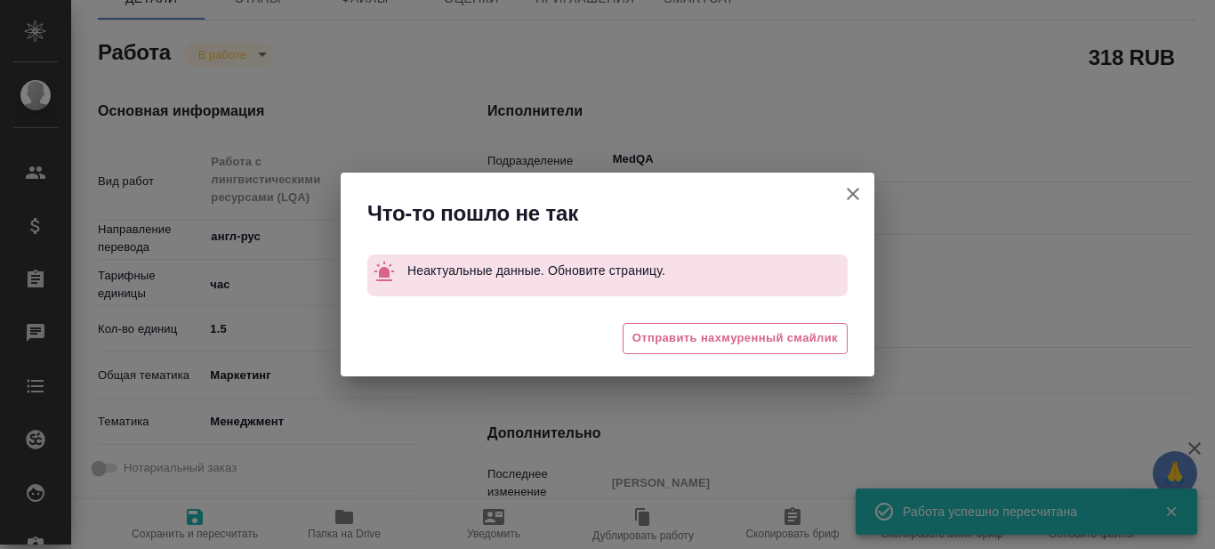
type input "inProgress"
type input "англ-рус"
type input "5a8b1489cc6b4906c91bfd93"
type input "1"
type input "marketing"
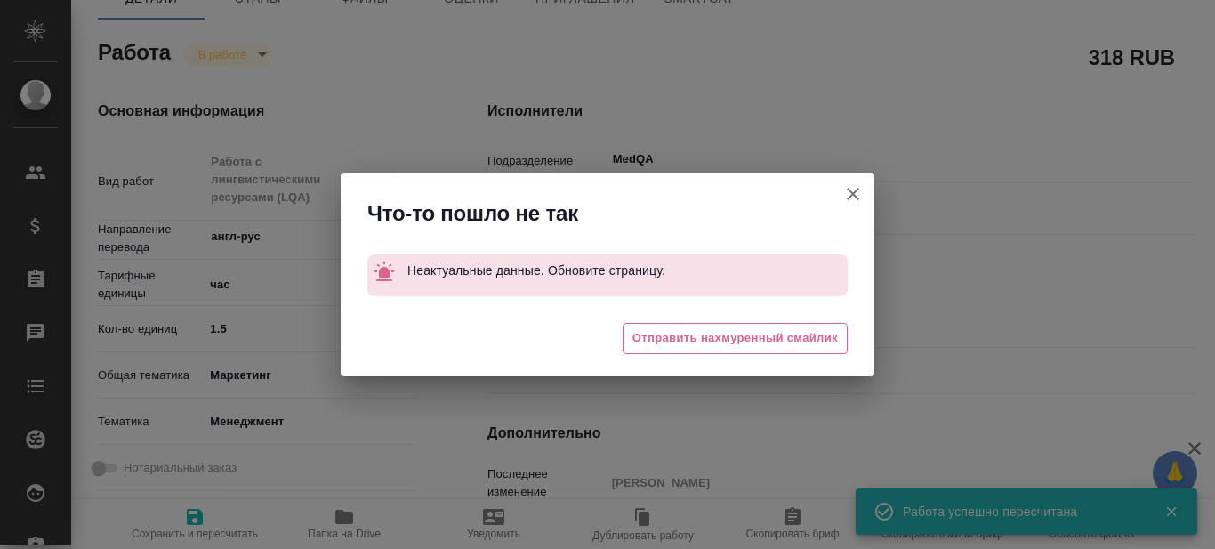
type input "5a8b8b956a9677013d343d4c"
type input "10.10.2025 16:54"
type input "10.10.2025 16:56"
type input "10.10.2025 19:00"
type input "14.10.2025 14:00"
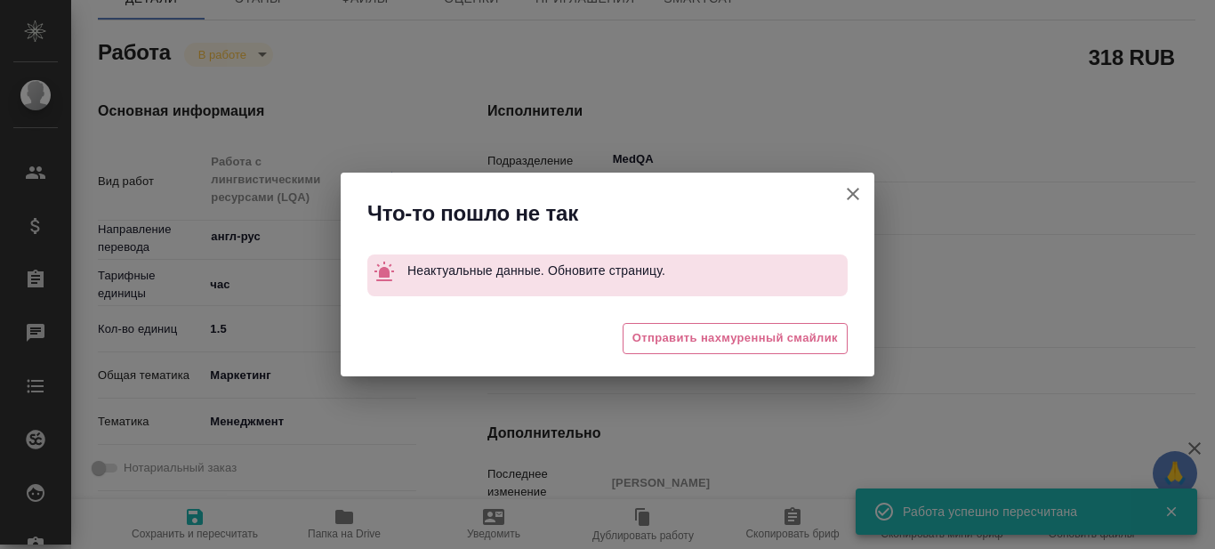
type input "MedQA"
type input "notPayed"
type input "318"
type input "RUB"
type input "Тарабановская Анастасия"
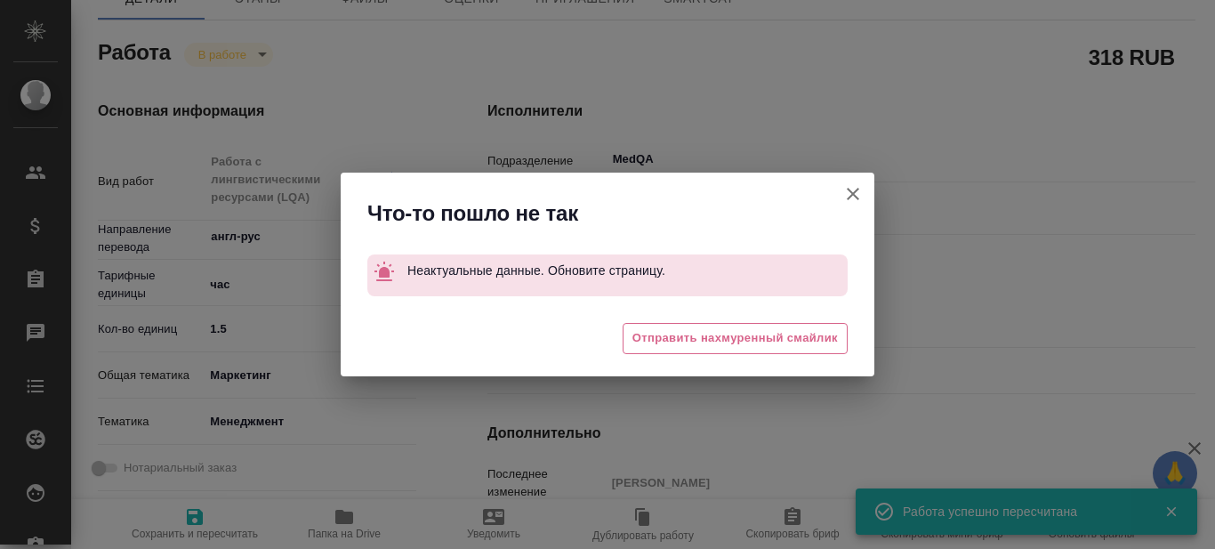
type input "C_MERZ-293"
type input "2400171772"
type input "Работа с лингвистическими ресурсами (LQA)"
type input "Зайцева Светлана"
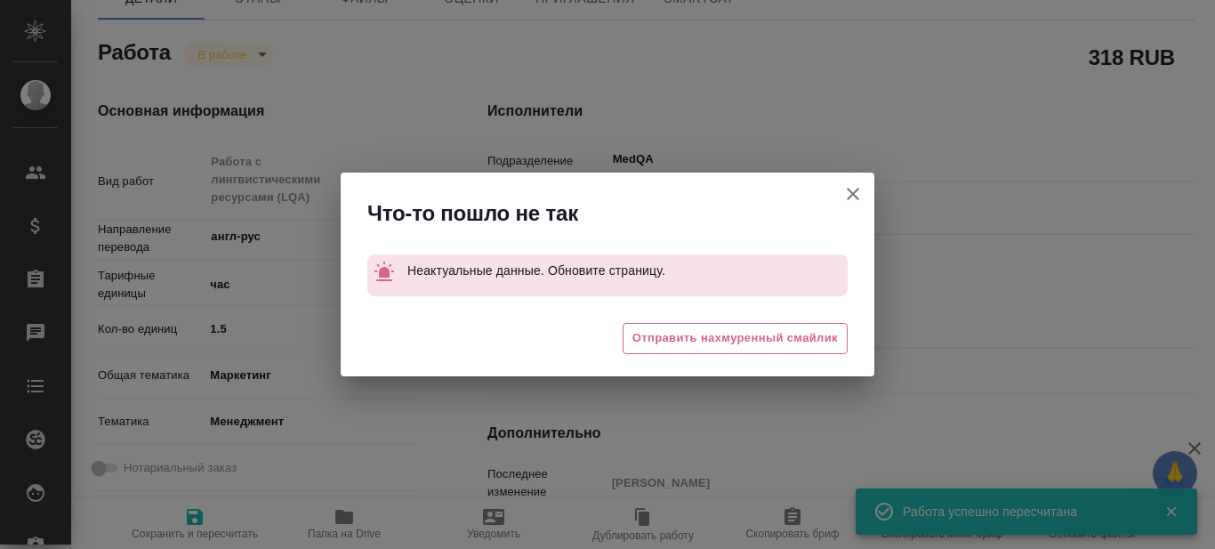
type input "Арсеньева Вера"
type input "/Clients/ООО "МЕРЦ ФАРМА"/Orders/C_MERZ-293"
click at [860, 195] on icon "button" at bounding box center [852, 193] width 21 height 21
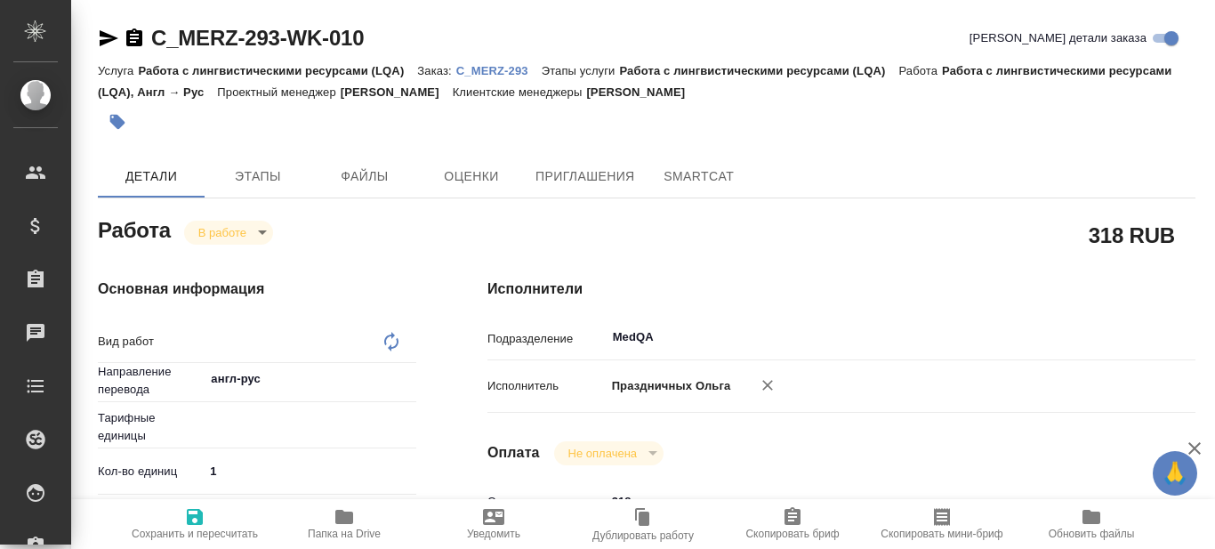
type textarea "x"
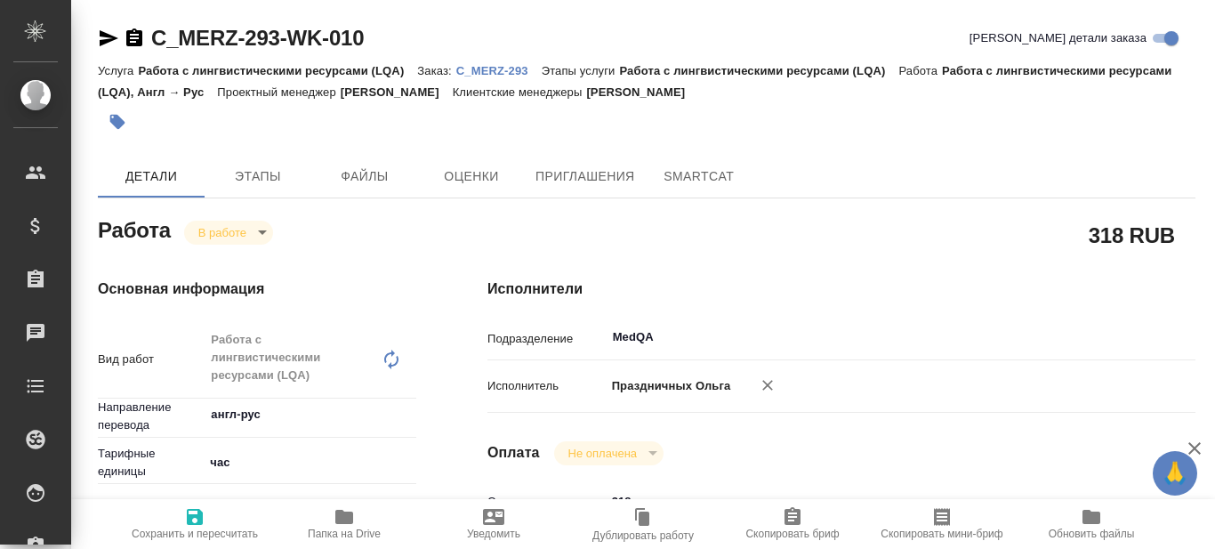
type textarea "Работа с лингвистическими ресурсами (LQA)"
type textarea "x"
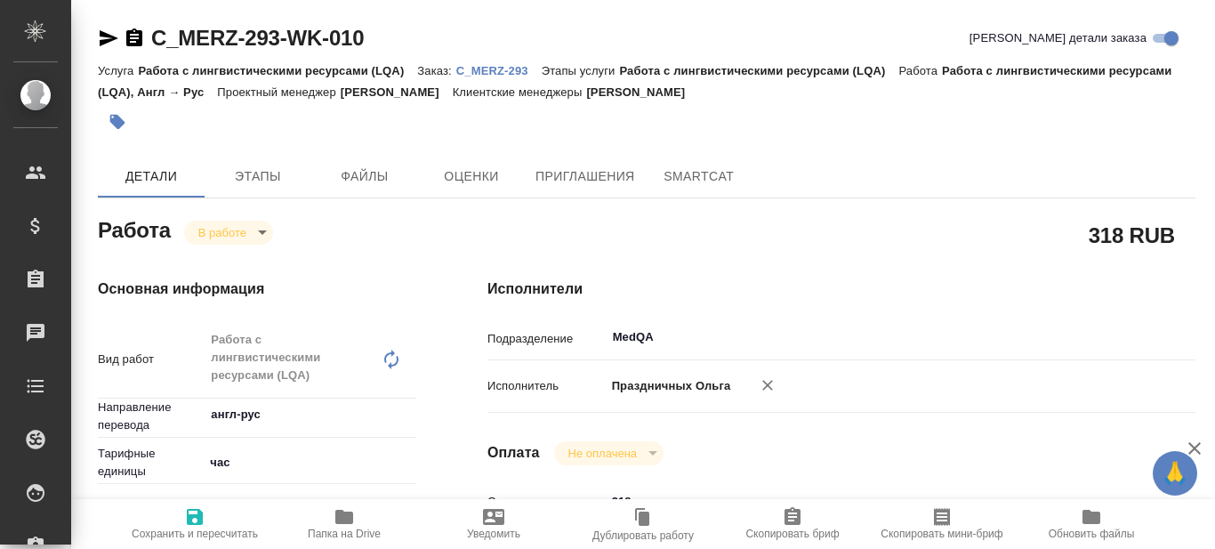
type textarea "x"
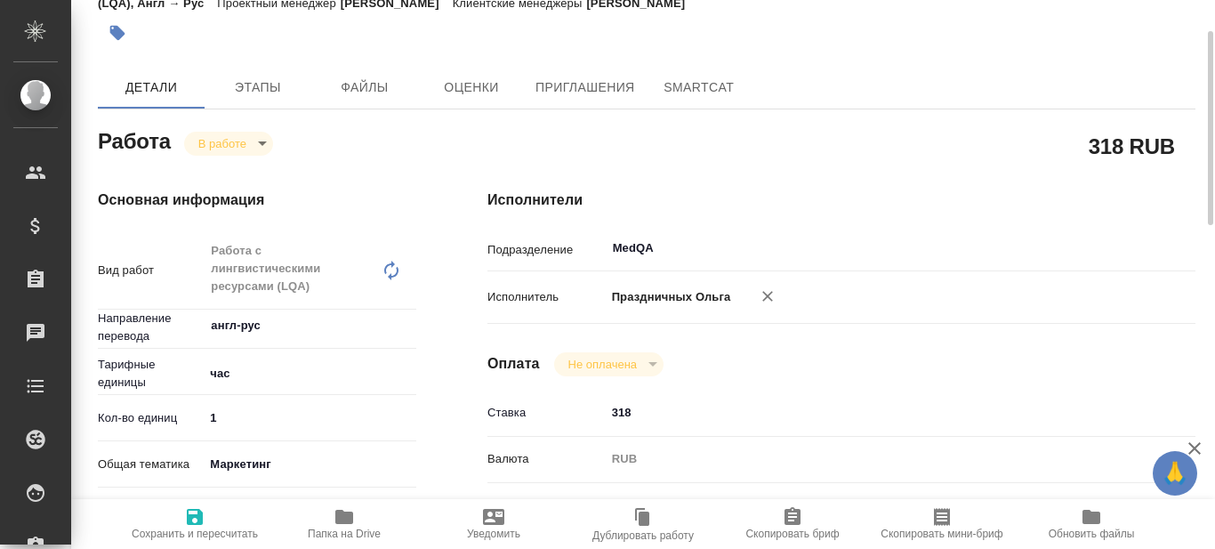
type textarea "x"
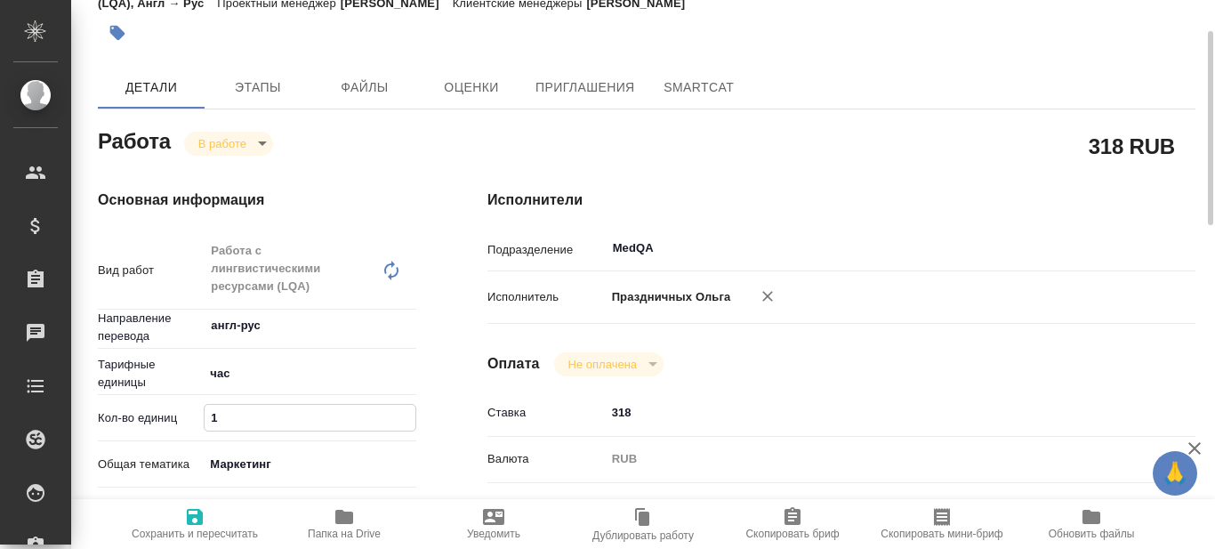
click at [241, 411] on input "1" at bounding box center [310, 418] width 211 height 26
type textarea "x"
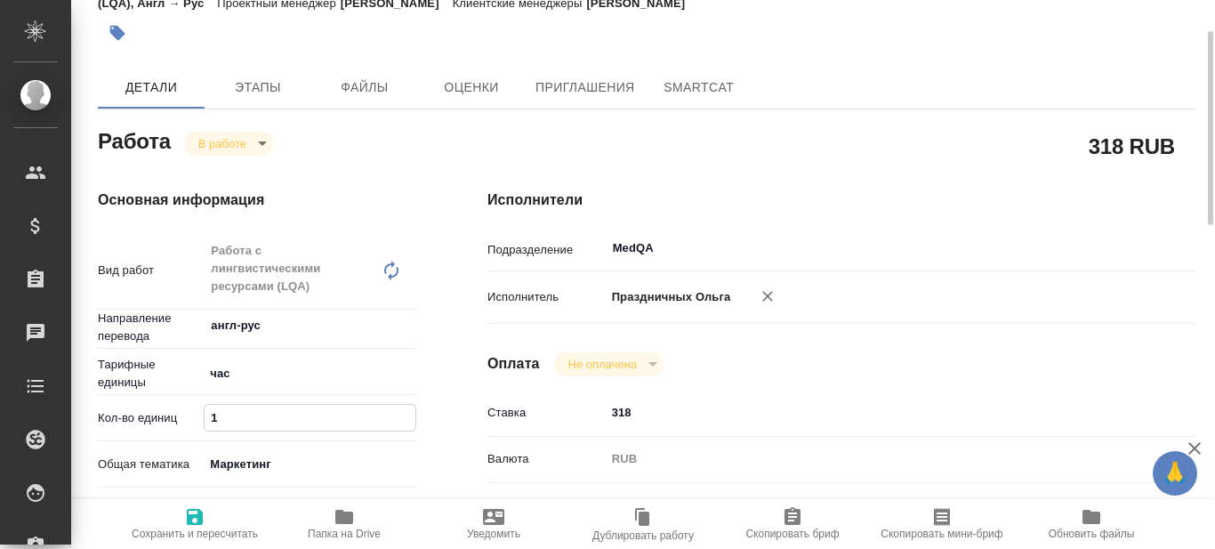
type textarea "x"
type input "1.5"
type textarea "x"
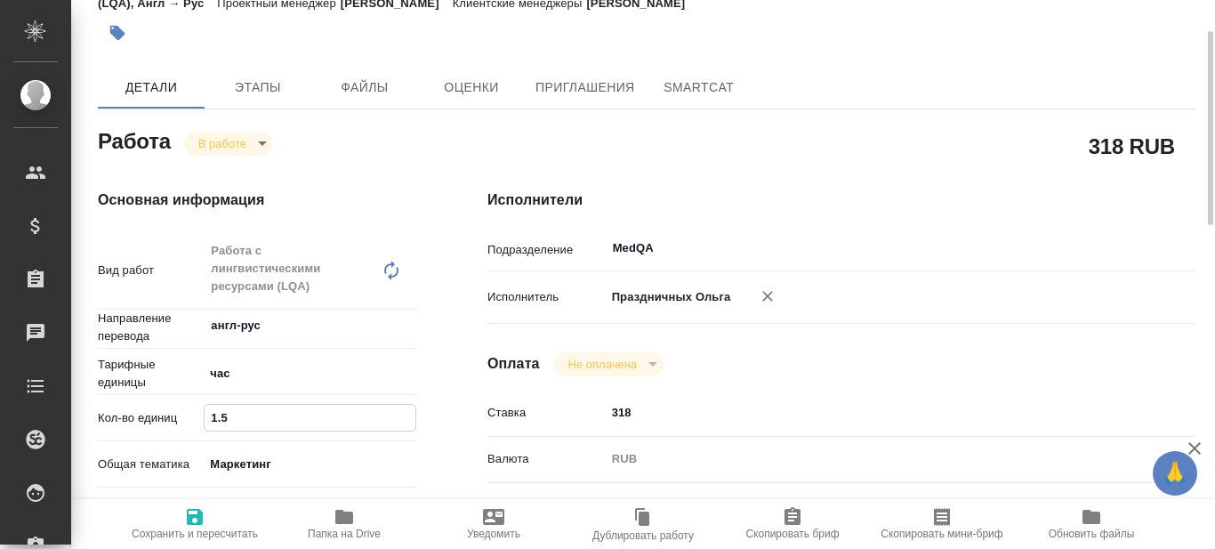
type textarea "x"
type input "1.5"
click at [197, 526] on icon "button" at bounding box center [194, 516] width 21 height 21
type textarea "x"
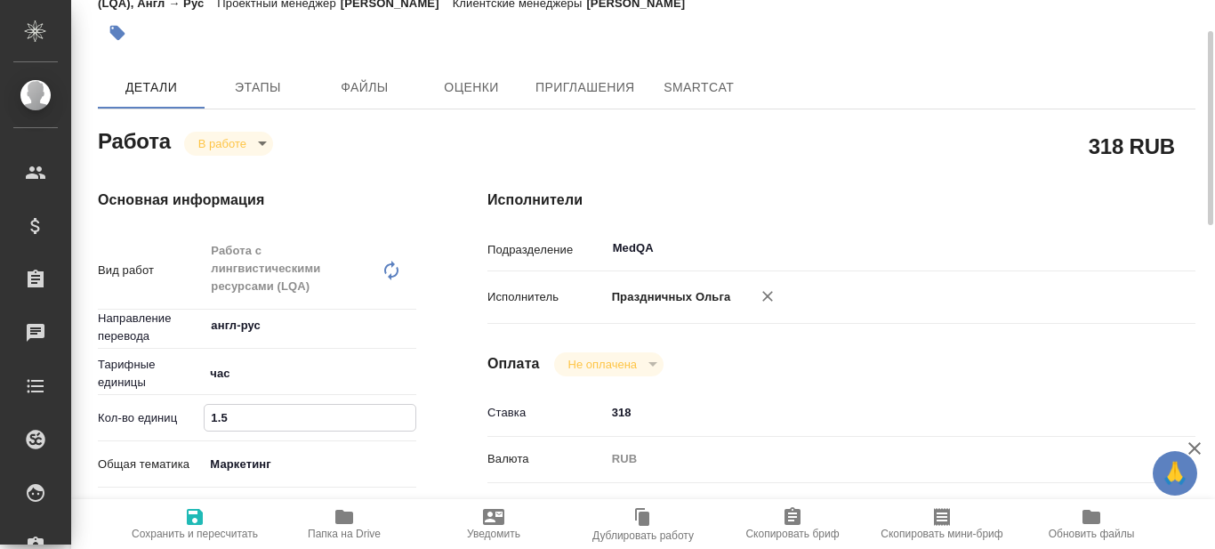
type textarea "x"
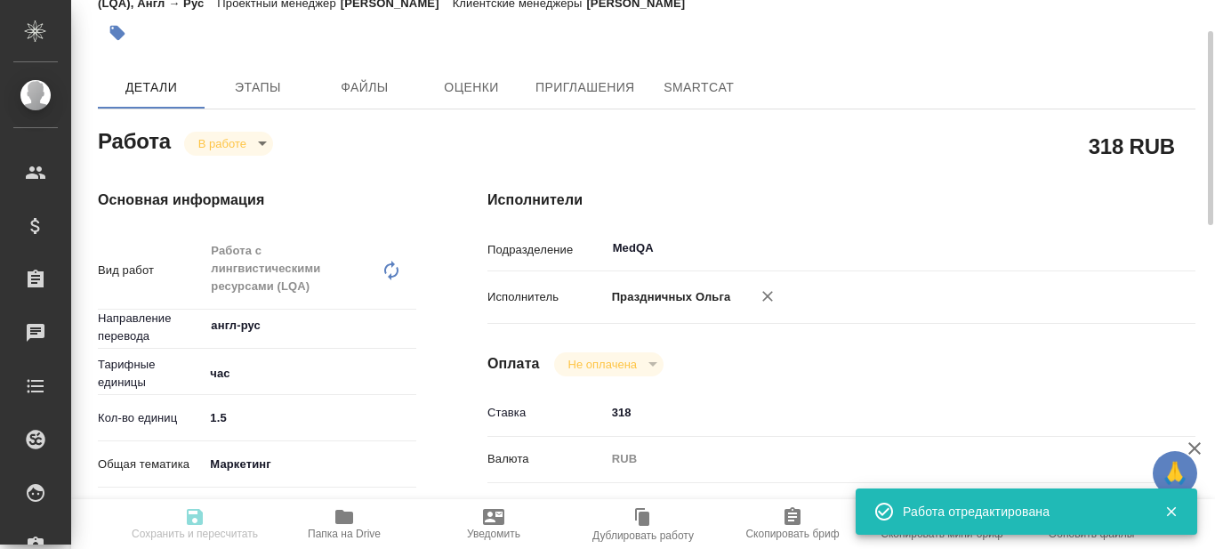
type input "inProgress"
type textarea "Работа с лингвистическими ресурсами (LQA)"
type textarea "x"
type input "англ-рус"
type input "5a8b1489cc6b4906c91bfd93"
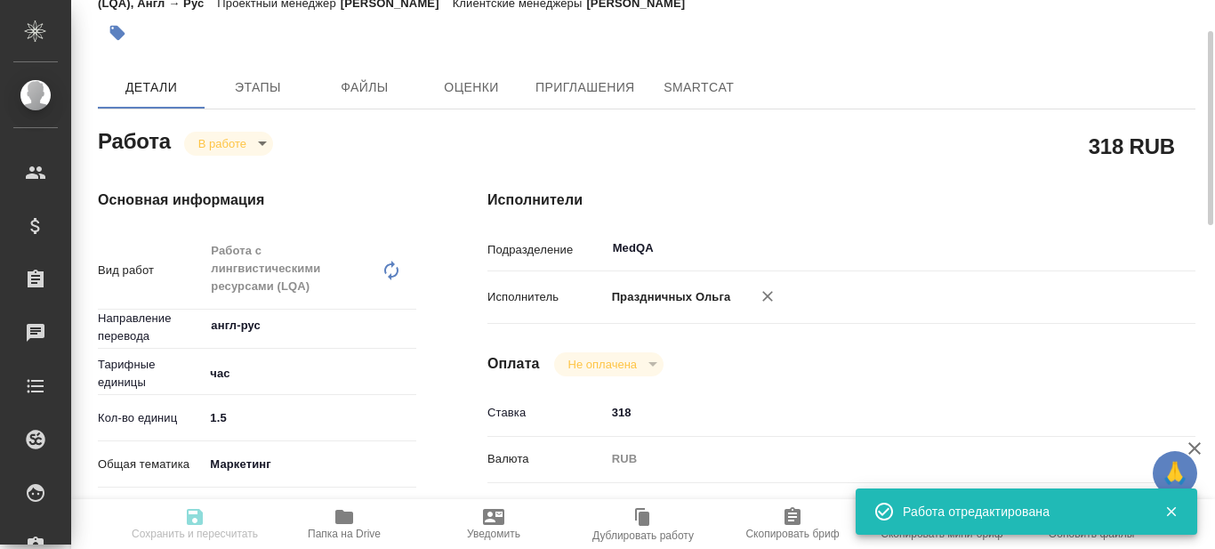
type input "1.5"
type input "marketing"
type input "5a8b8b956a9677013d343d4c"
type input "10.10.2025 16:54"
type input "10.10.2025 16:56"
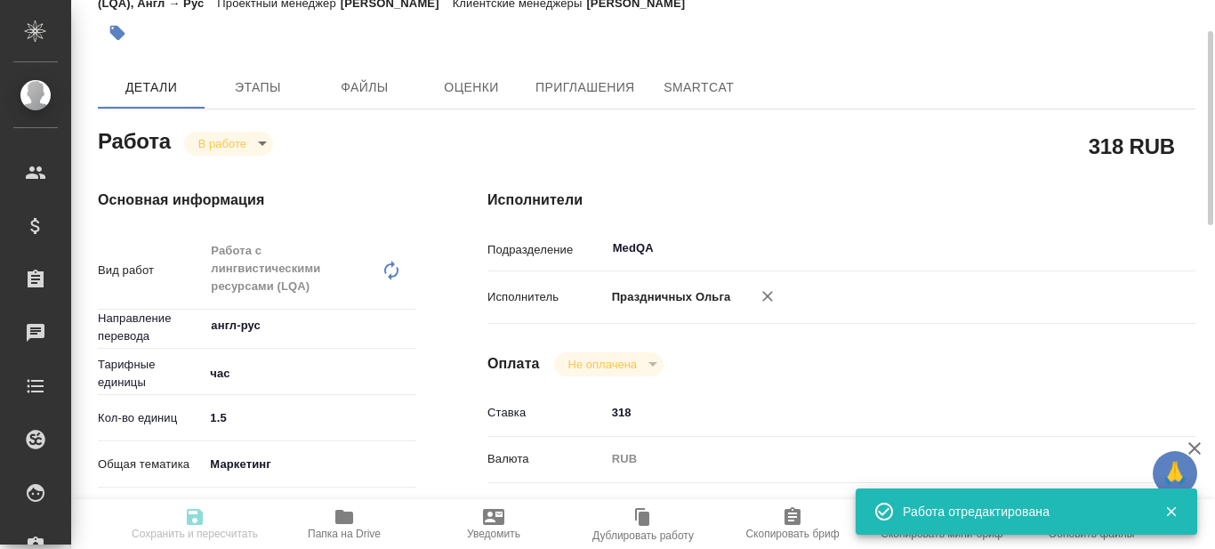
type input "10.10.2025 19:00"
type input "14.10.2025 14:00"
type input "MedQA"
type input "notPayed"
type input "318"
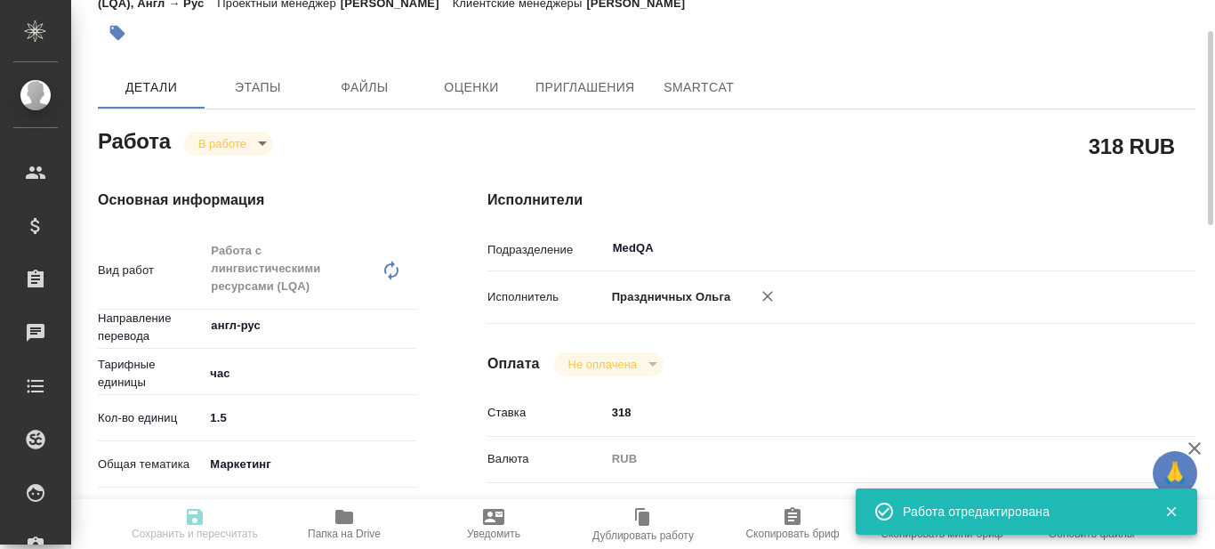
type input "RUB"
type input "Праздничных Ольга"
type textarea "x"
type textarea "/Clients/ООО "МЕРЦ ФАРМА"/Orders/C_MERZ-293/LQA/C_MERZ-293-WK-010"
type textarea "x"
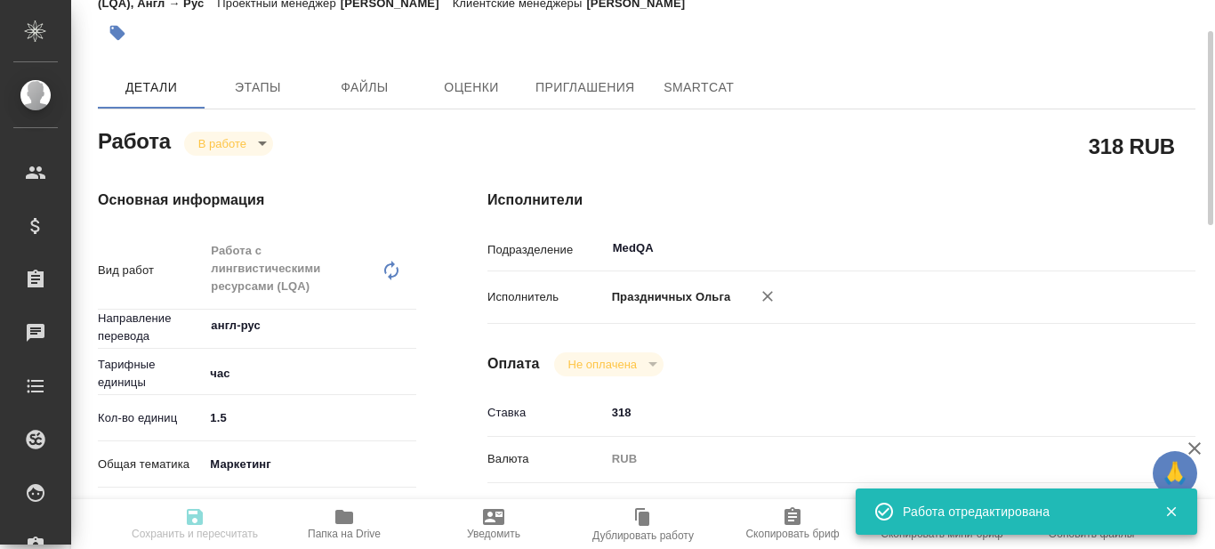
type input "C_MERZ-293"
type input "2400171772"
type input "Работа с лингвистическими ресурсами (LQA)"
type input "Зайцева Светлана"
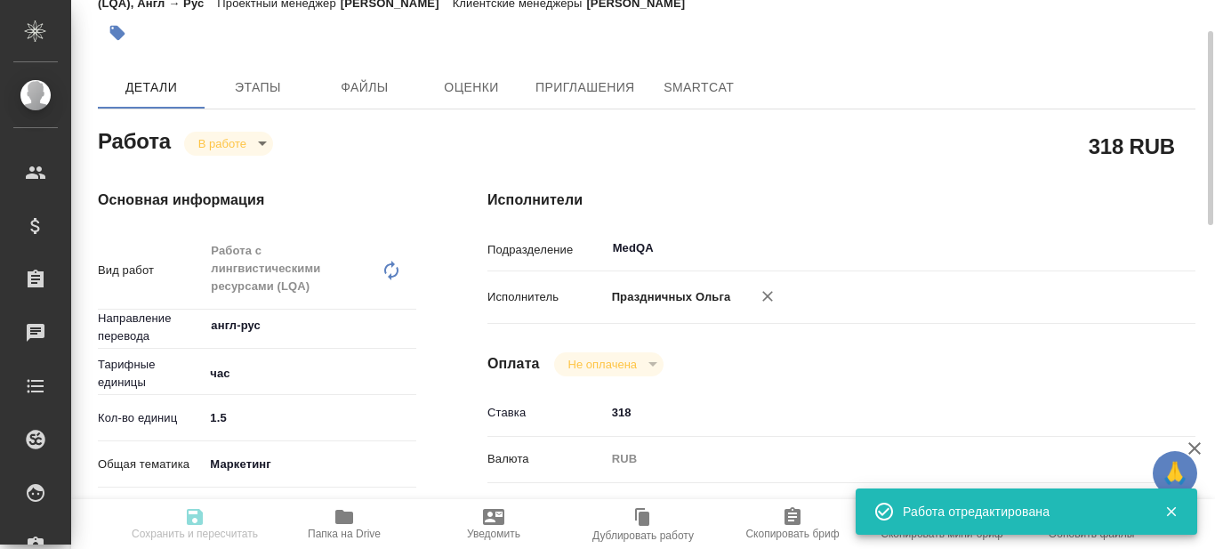
type input "[PERSON_NAME]"
type input "/Clients/ООО "МЕРЦ ФАРМА"/Orders/C_MERZ-293"
type textarea "x"
type textarea "оставить текст в заметках под слайдами на английском языке. На русский нужно пе…"
type textarea "x"
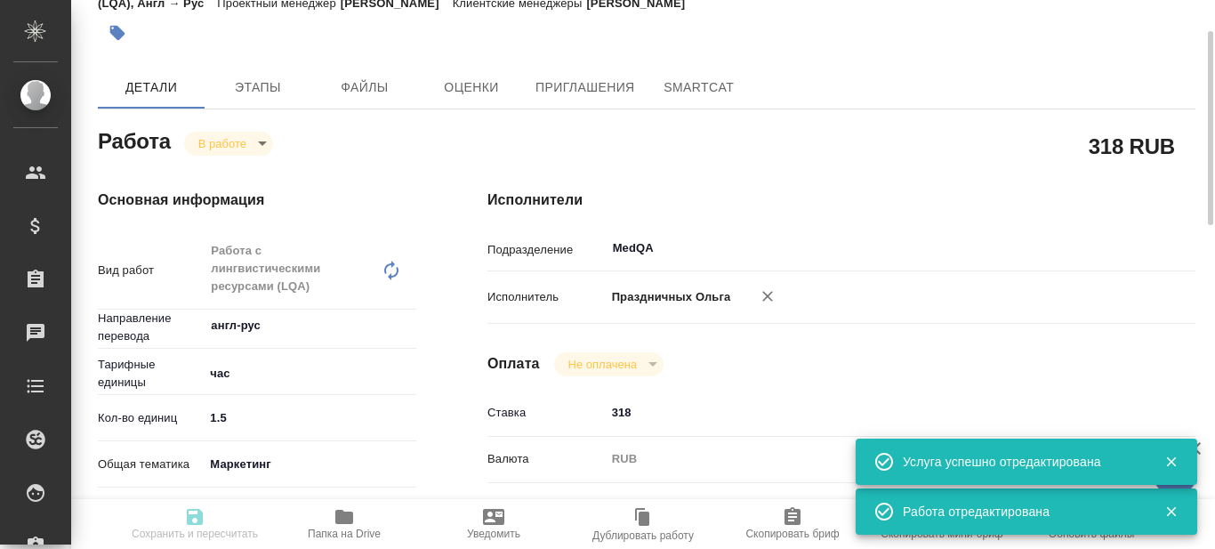
type textarea "x"
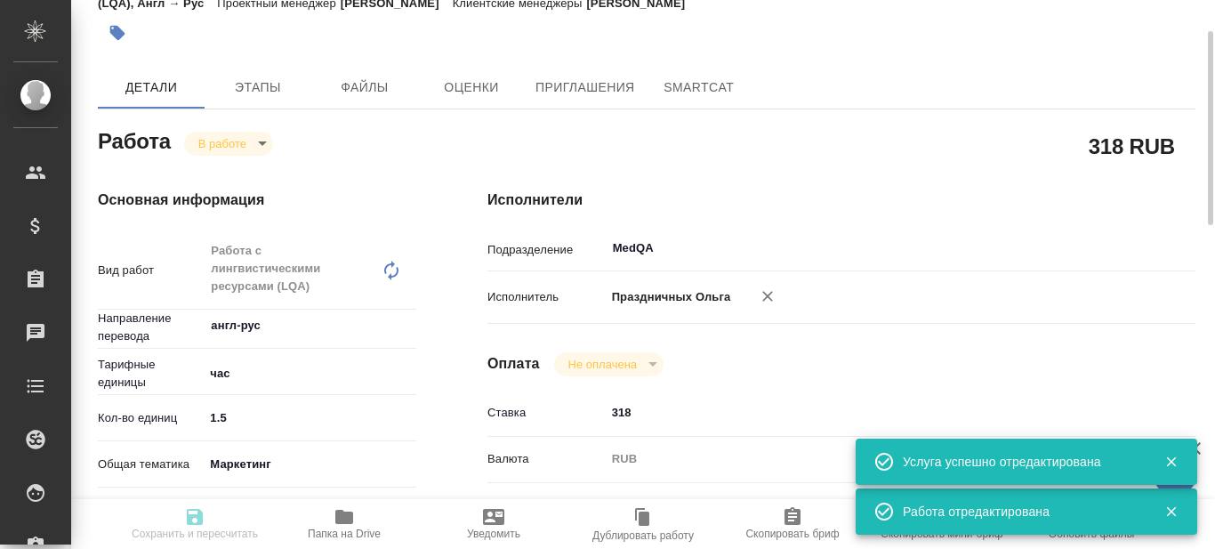
type textarea "x"
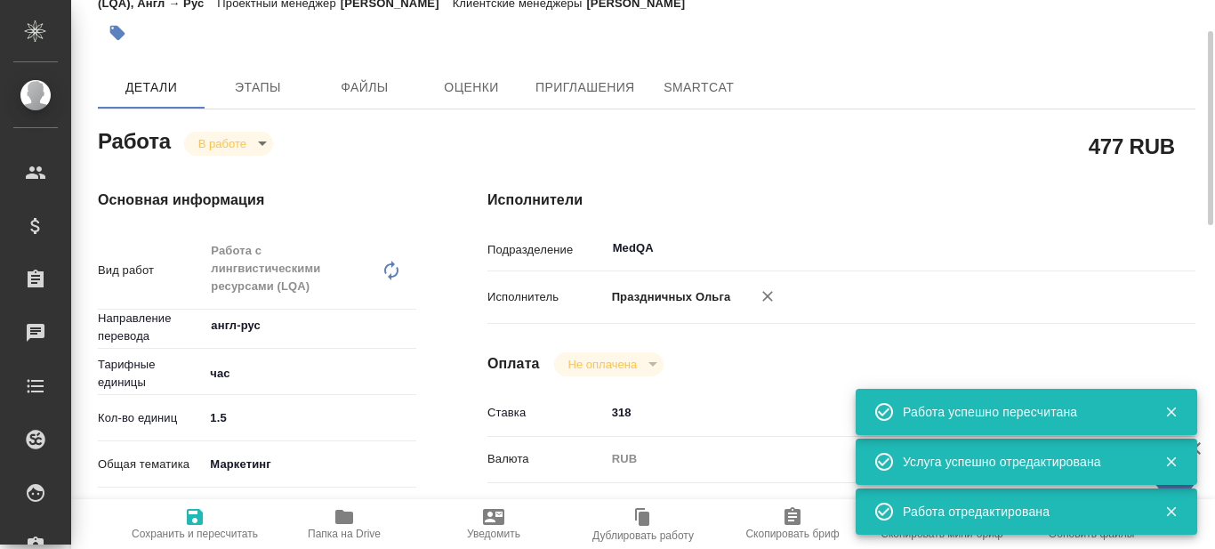
type input "inProgress"
type textarea "Работа с лингвистическими ресурсами (LQA)"
type textarea "x"
type input "англ-рус"
type input "5a8b1489cc6b4906c91bfd93"
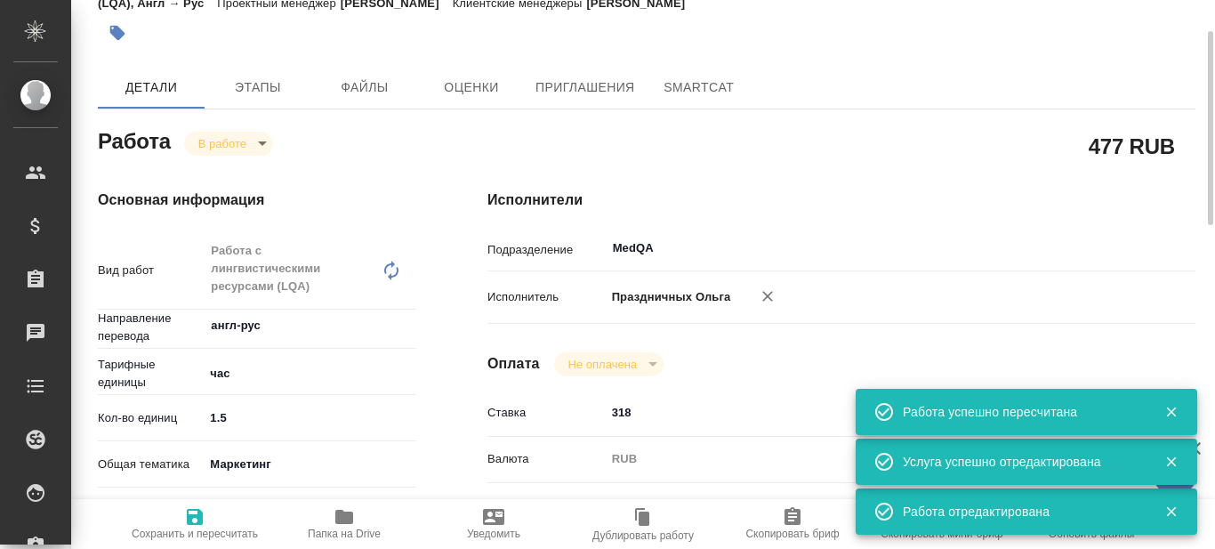
type input "1.5"
type input "marketing"
type input "5a8b8b956a9677013d343d4c"
type input "10.10.2025 16:54"
type input "10.10.2025 16:56"
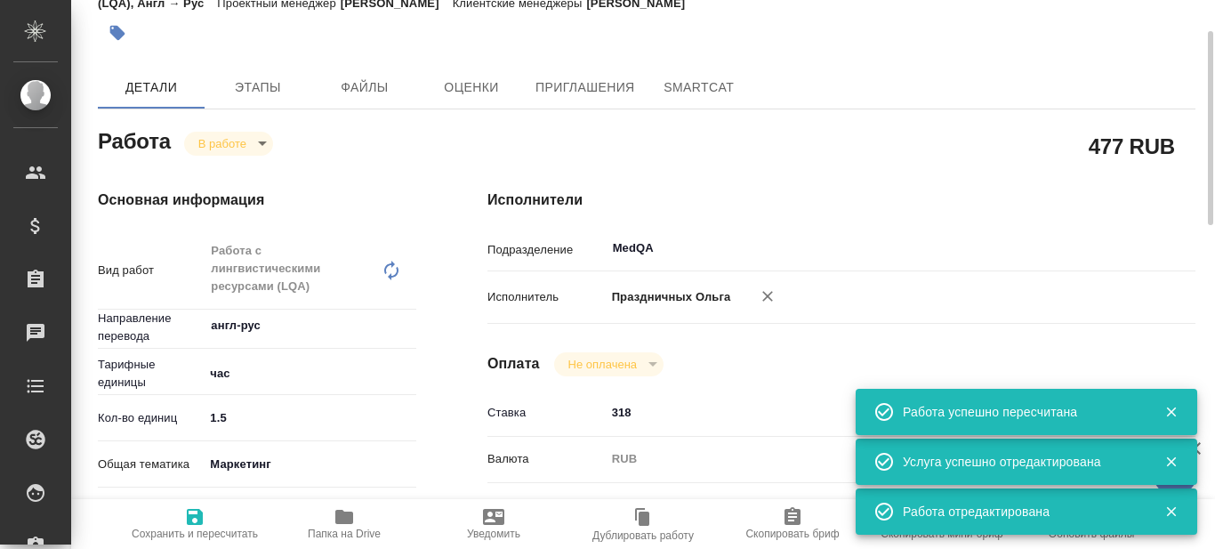
type input "10.10.2025 19:00"
type input "14.10.2025 14:00"
type input "MedQA"
type input "notPayed"
type input "318"
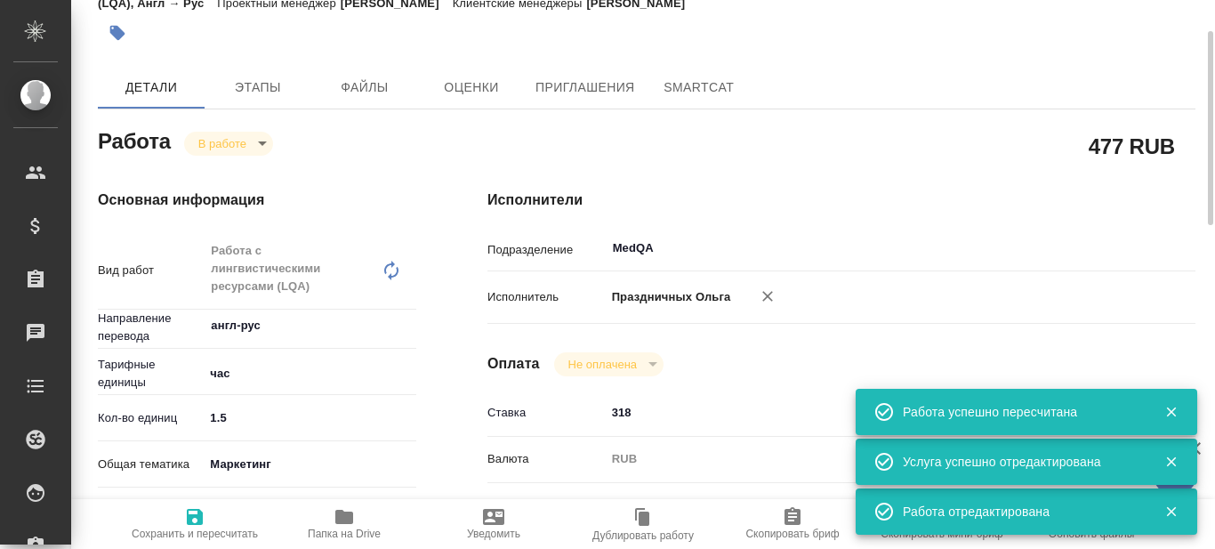
type input "RUB"
type input "Праздничных Ольга"
type textarea "x"
type textarea "/Clients/ООО "МЕРЦ ФАРМА"/Orders/C_MERZ-293/LQA/C_MERZ-293-WK-010"
type textarea "x"
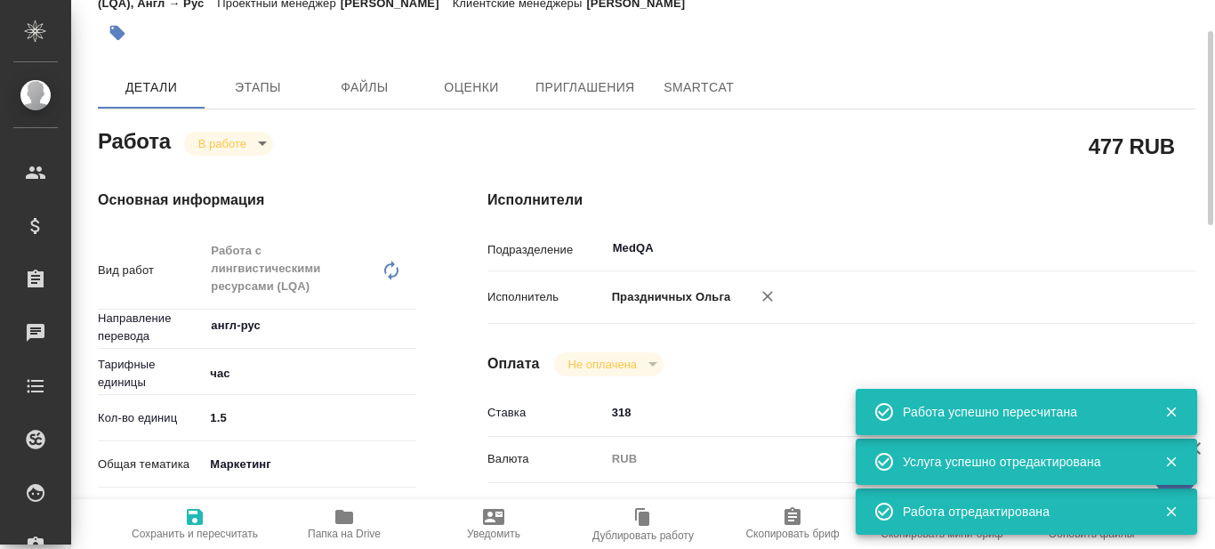
type input "C_MERZ-293"
type input "2400171772"
type input "Работа с лингвистическими ресурсами (LQA)"
type input "Зайцева Светлана"
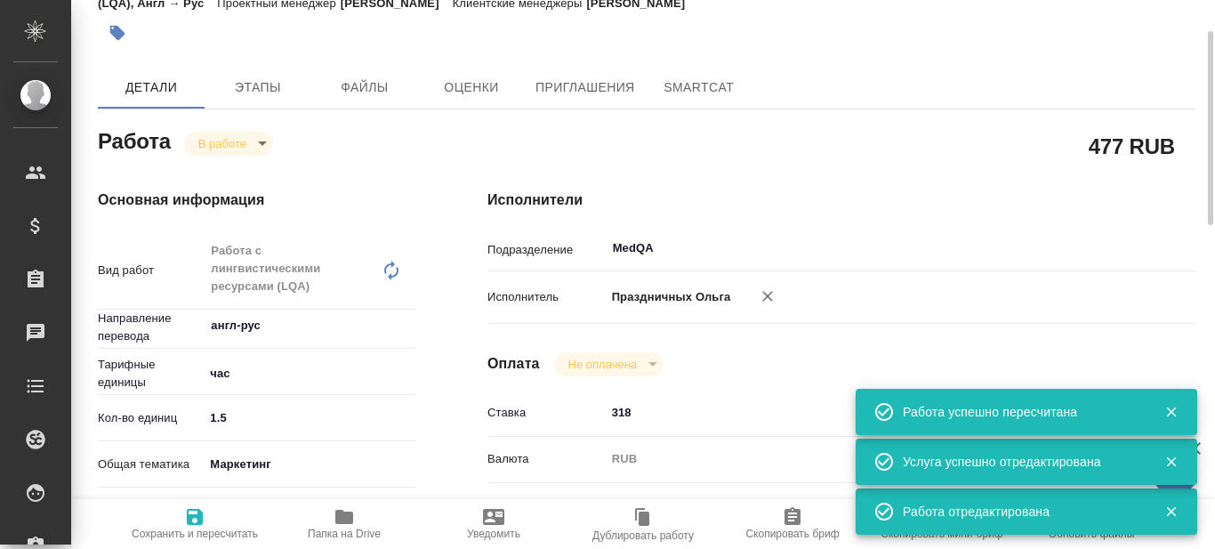
type input "[PERSON_NAME]"
type input "/Clients/ООО "МЕРЦ ФАРМА"/Orders/C_MERZ-293"
type textarea "x"
type textarea "оставить текст в заметках под слайдами на английском языке. На русский нужно пе…"
type textarea "x"
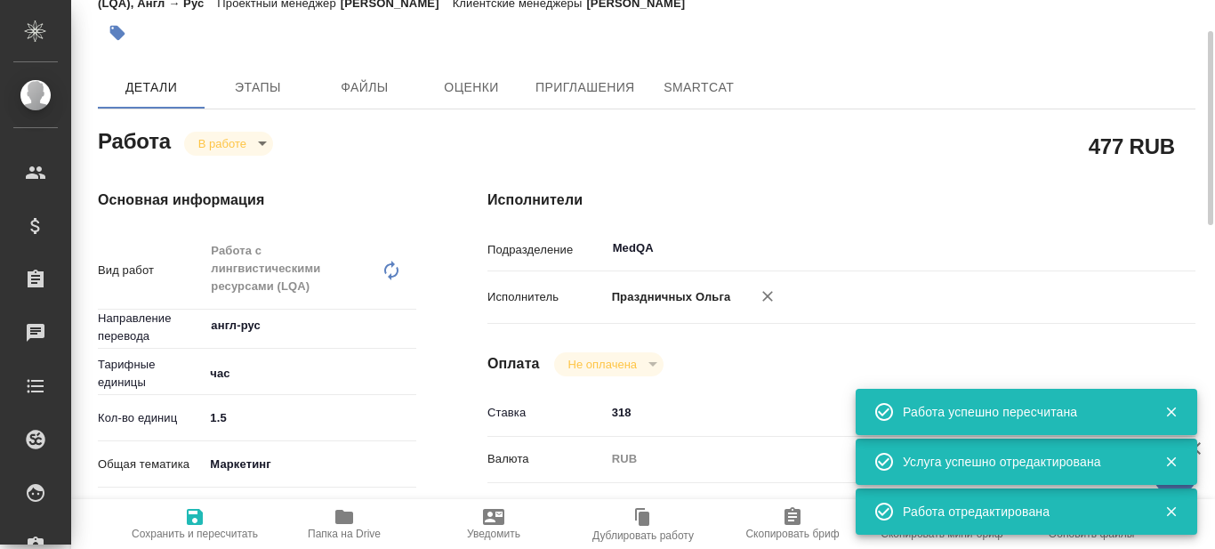
type textarea "x"
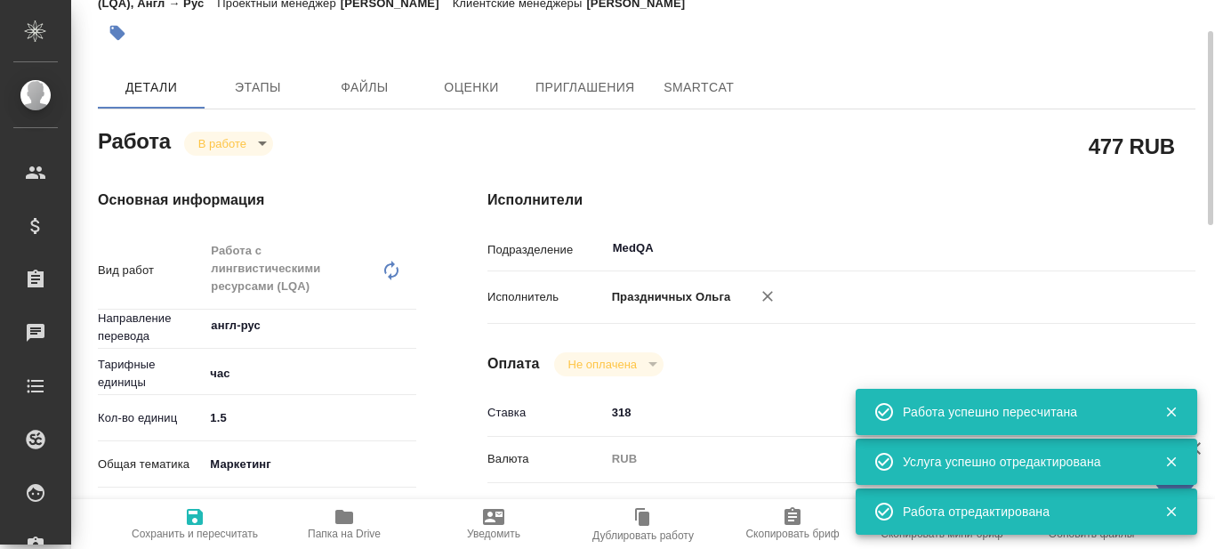
type textarea "x"
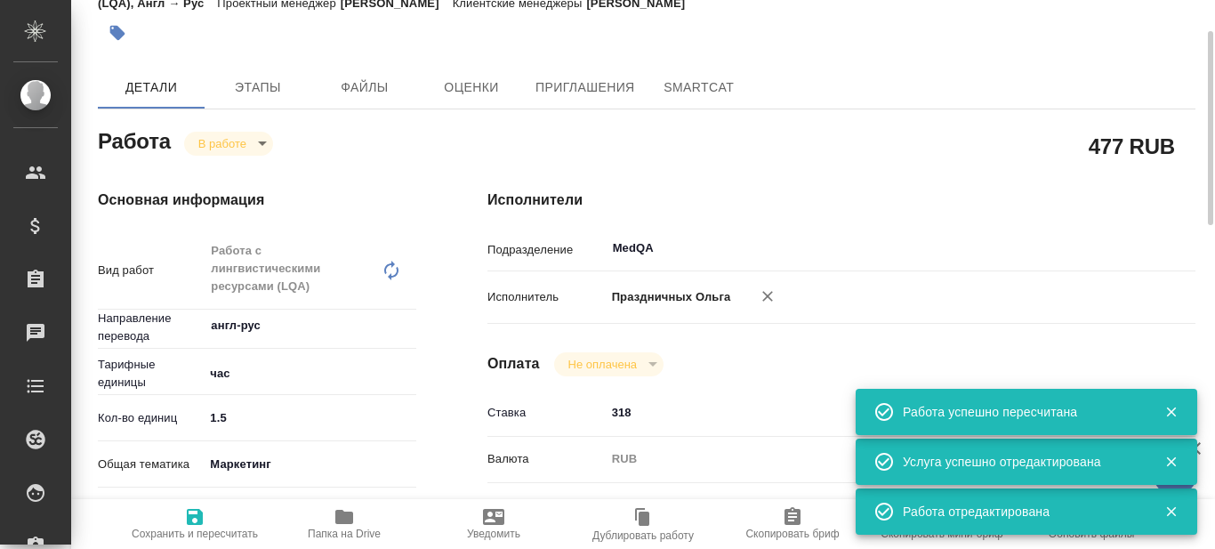
type textarea "x"
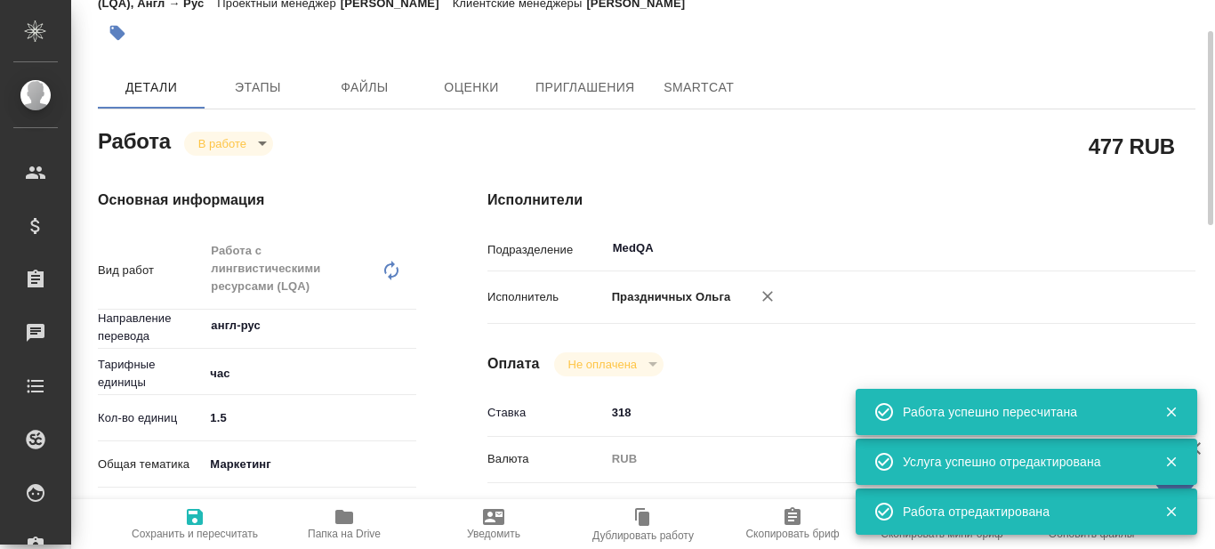
type textarea "x"
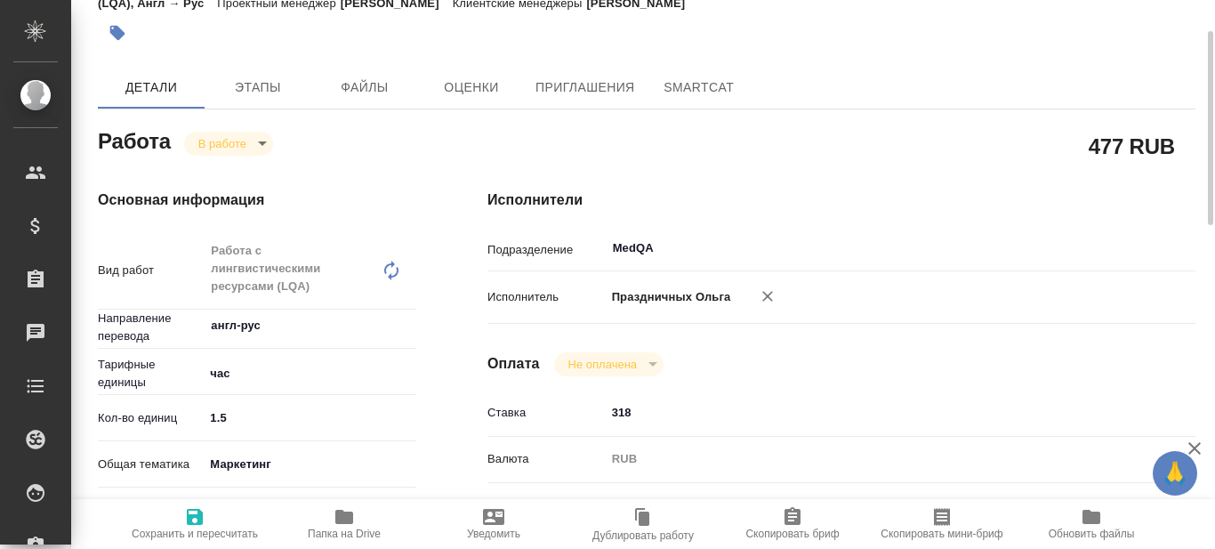
click at [261, 141] on body "🙏 .cls-1 fill:#fff; AWATERA Prazdnichnykh Olga Клиенты Спецификации Заказы 0 Ча…" at bounding box center [607, 274] width 1215 height 549
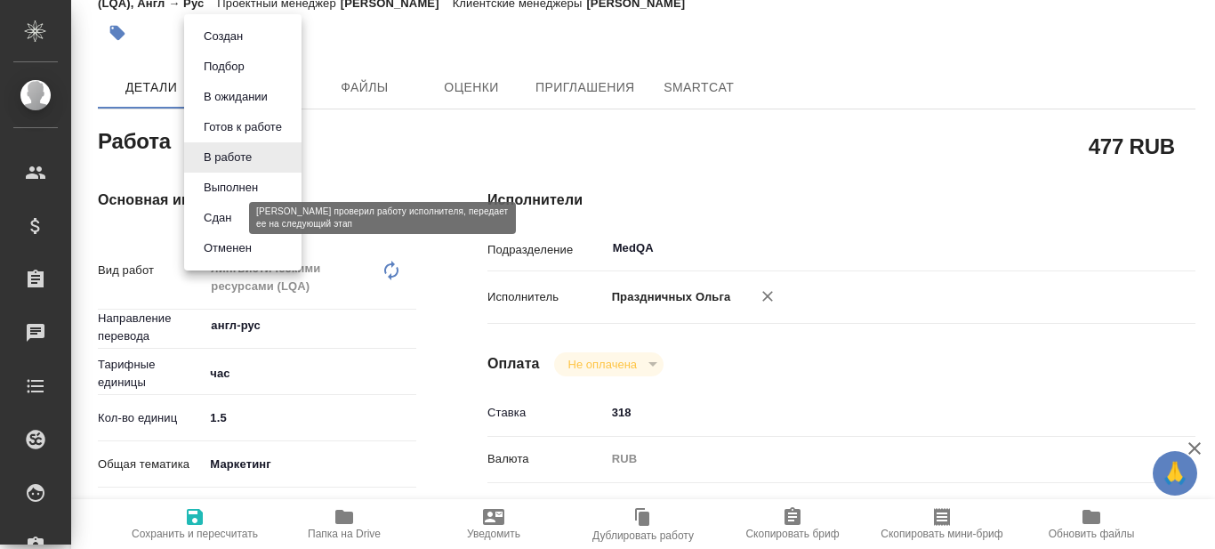
click at [233, 220] on button "Сдан" at bounding box center [217, 218] width 38 height 20
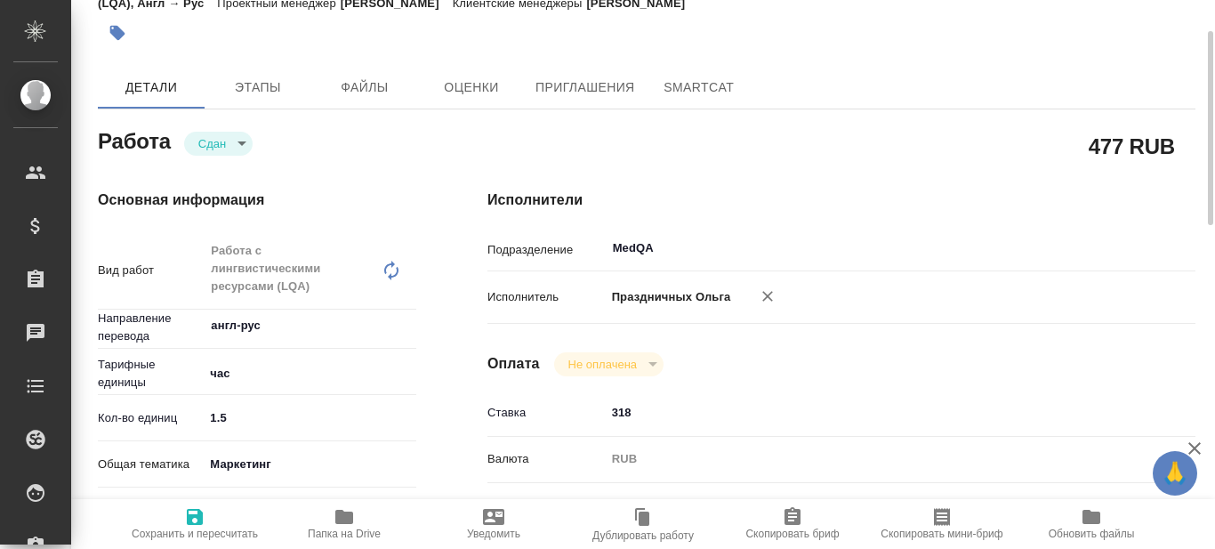
type textarea "x"
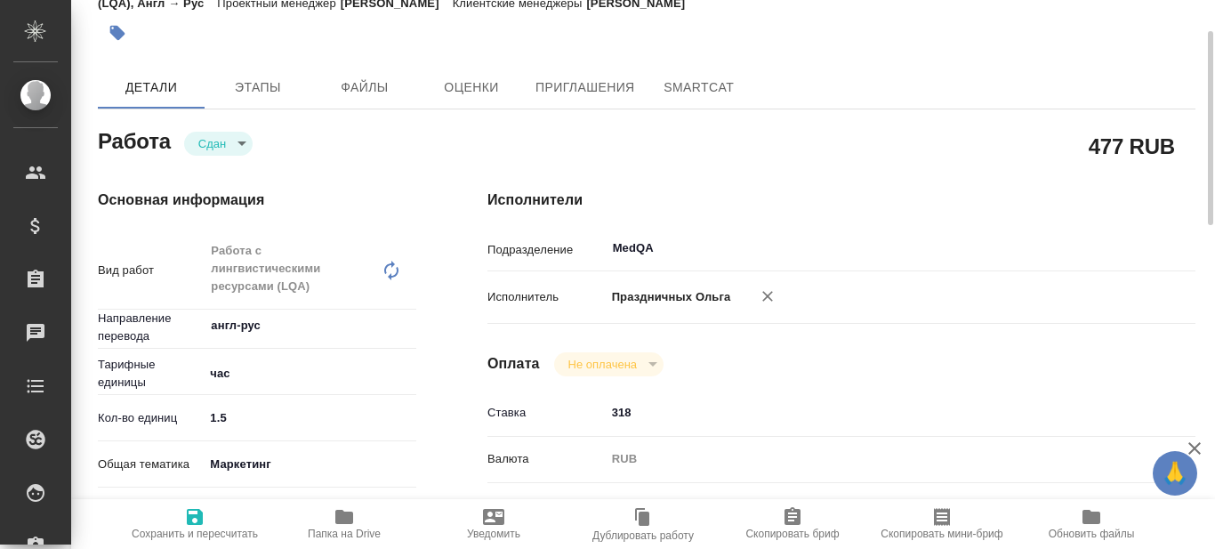
type textarea "x"
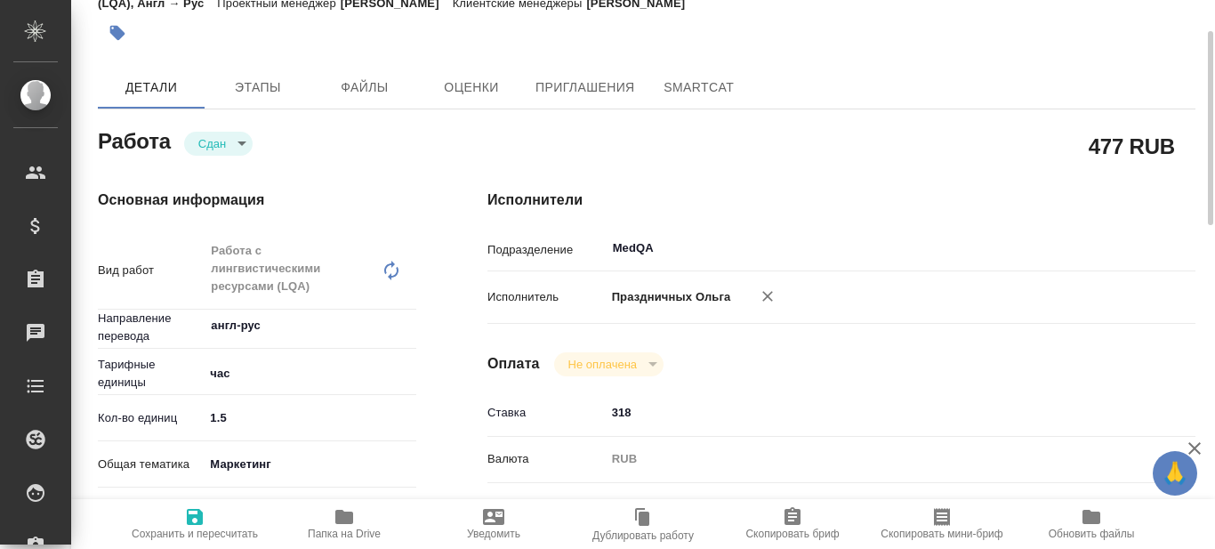
type textarea "x"
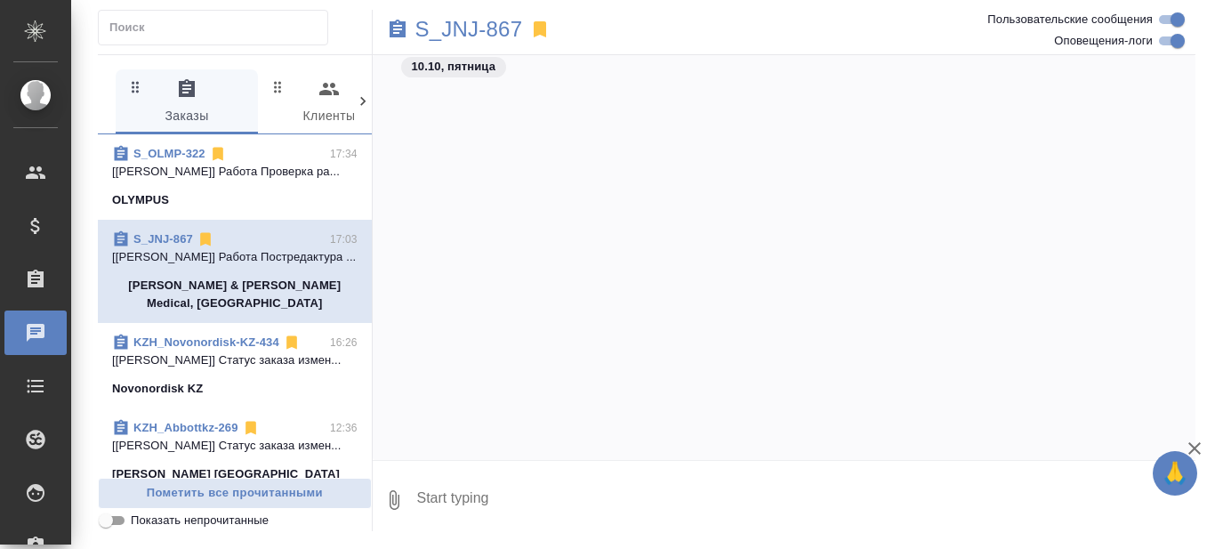
scroll to position [24517, 0]
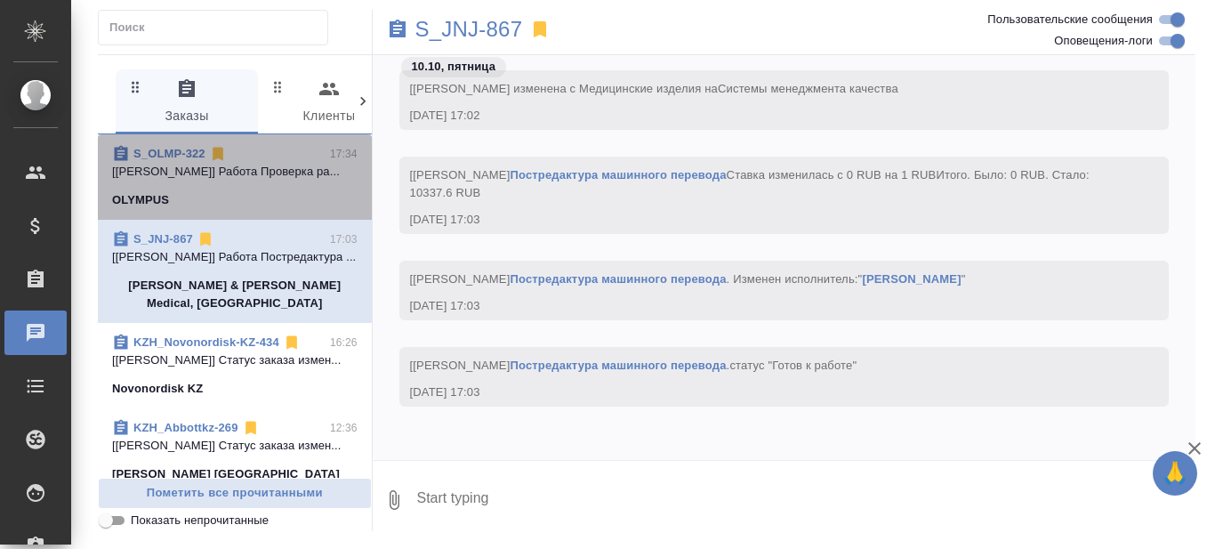
click at [260, 181] on p "[[PERSON_NAME]] Работа Проверка ра..." at bounding box center [235, 172] width 246 height 18
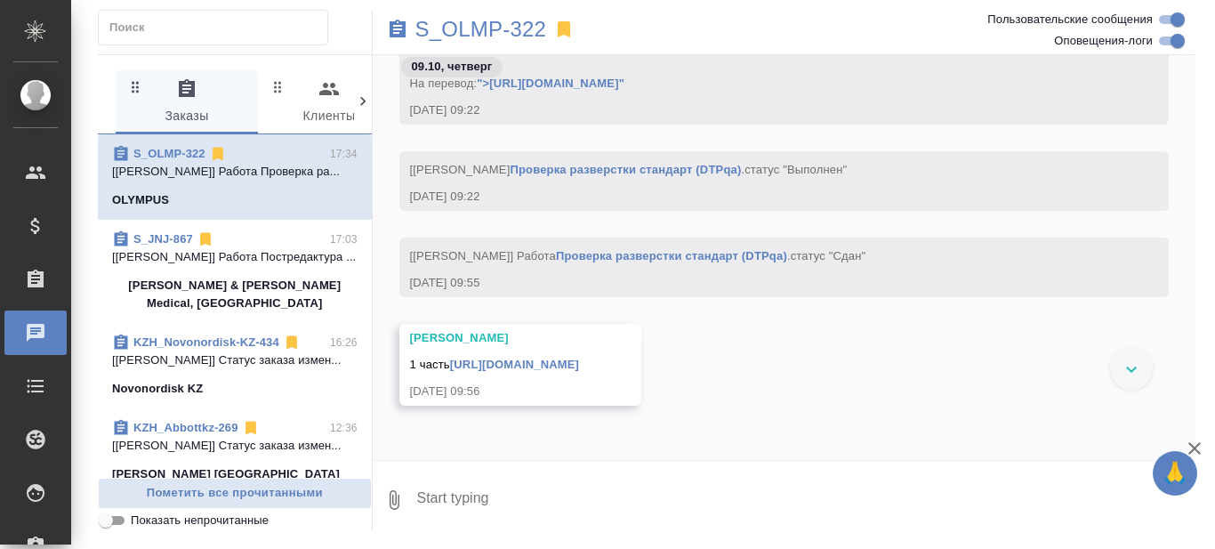
scroll to position [86028, 0]
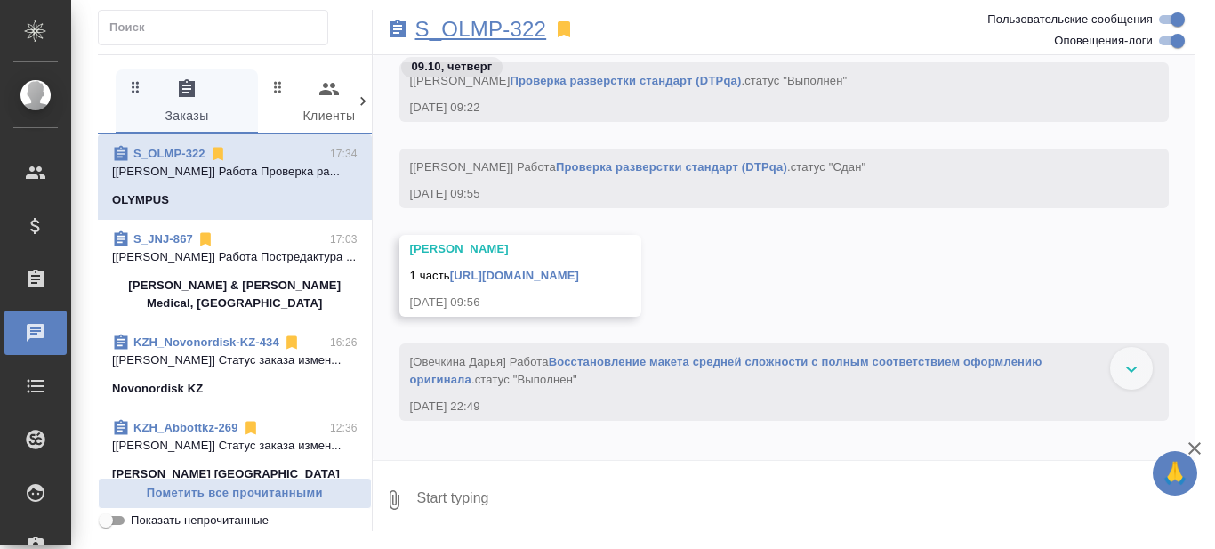
click at [466, 35] on p "S_OLMP-322" at bounding box center [481, 29] width 132 height 18
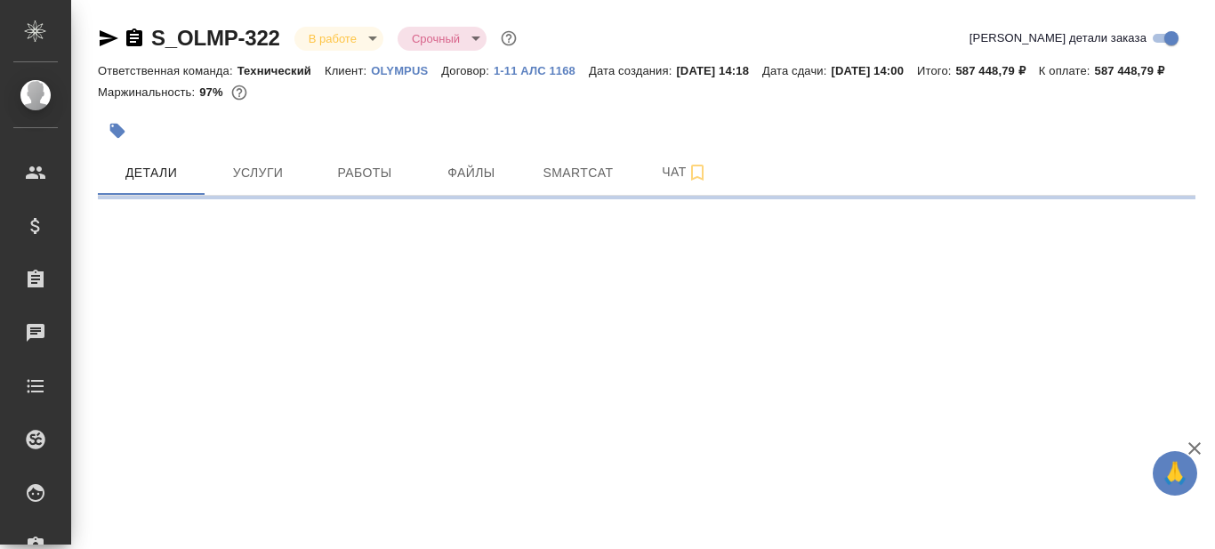
select select "RU"
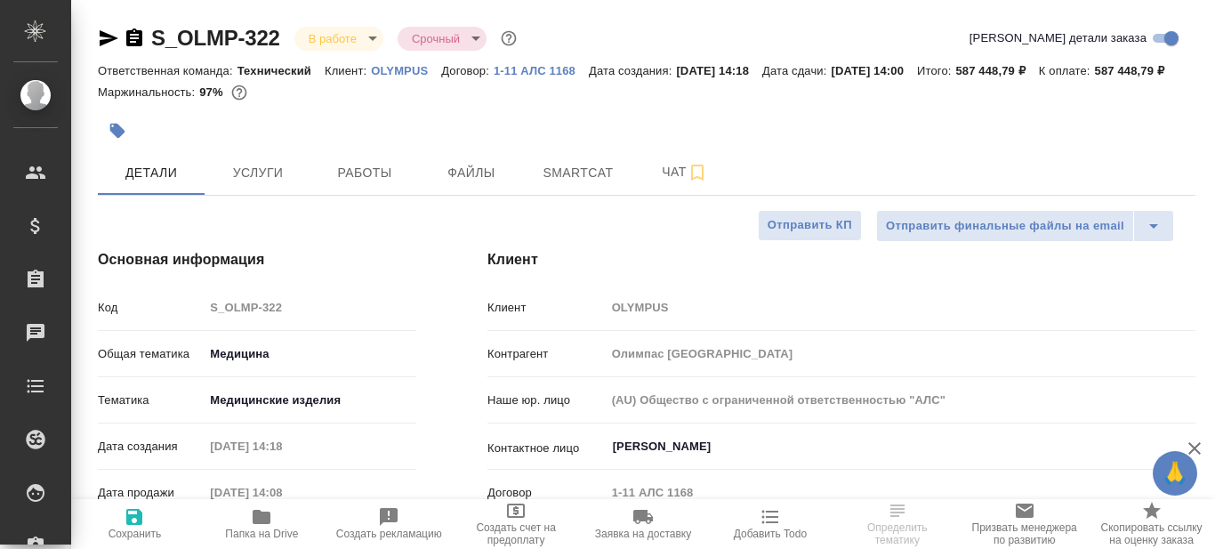
type textarea "x"
click at [107, 37] on icon "button" at bounding box center [108, 38] width 21 height 21
type textarea "x"
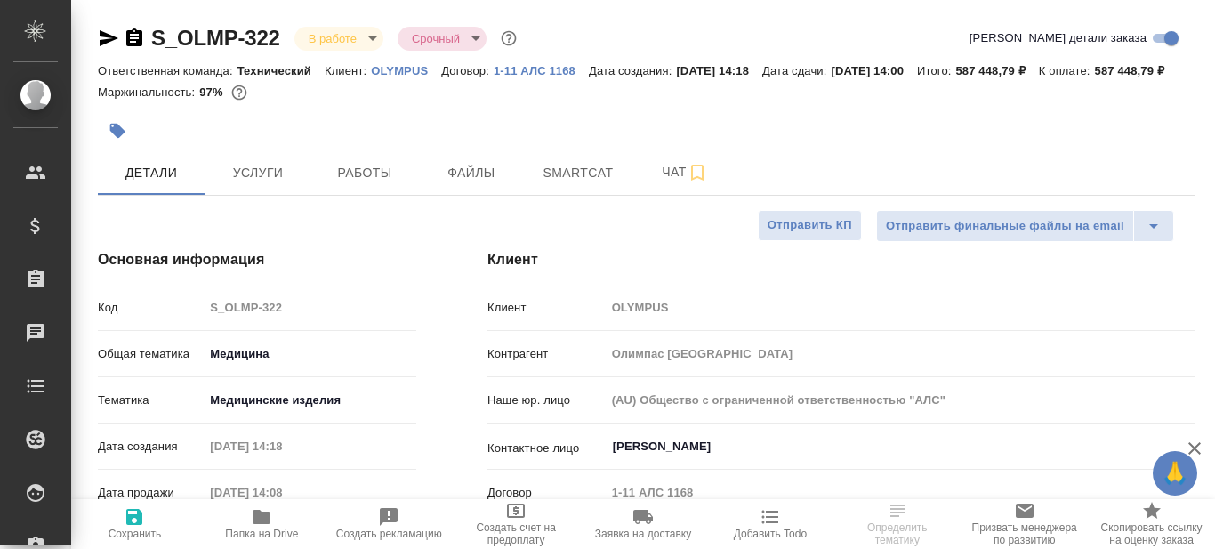
type textarea "x"
type input "[PERSON_NAME]"
type input "Комаров Роман"
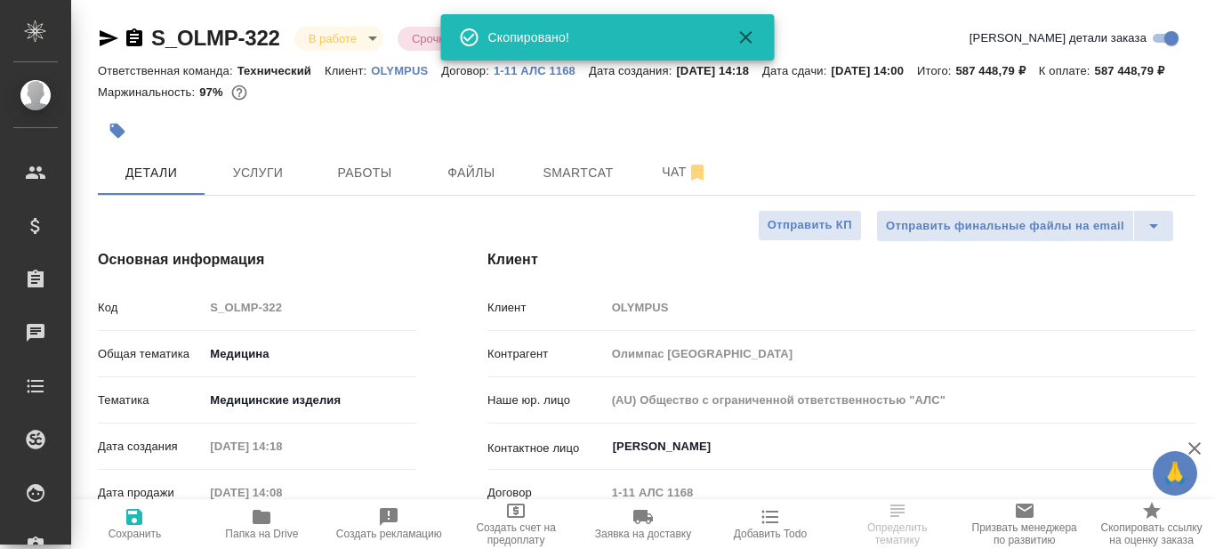
type textarea "x"
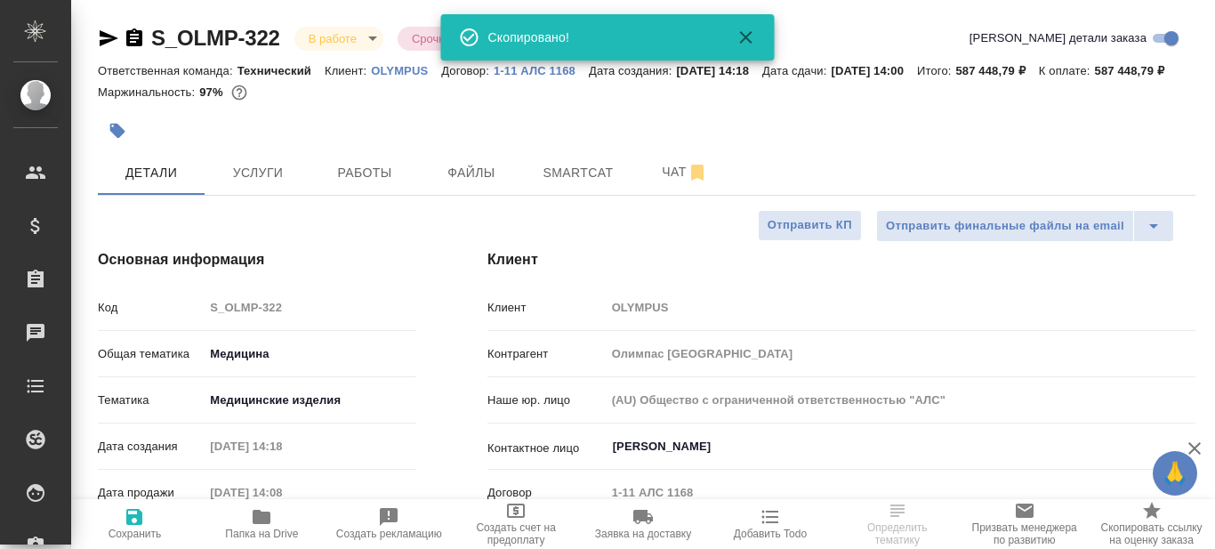
type textarea "x"
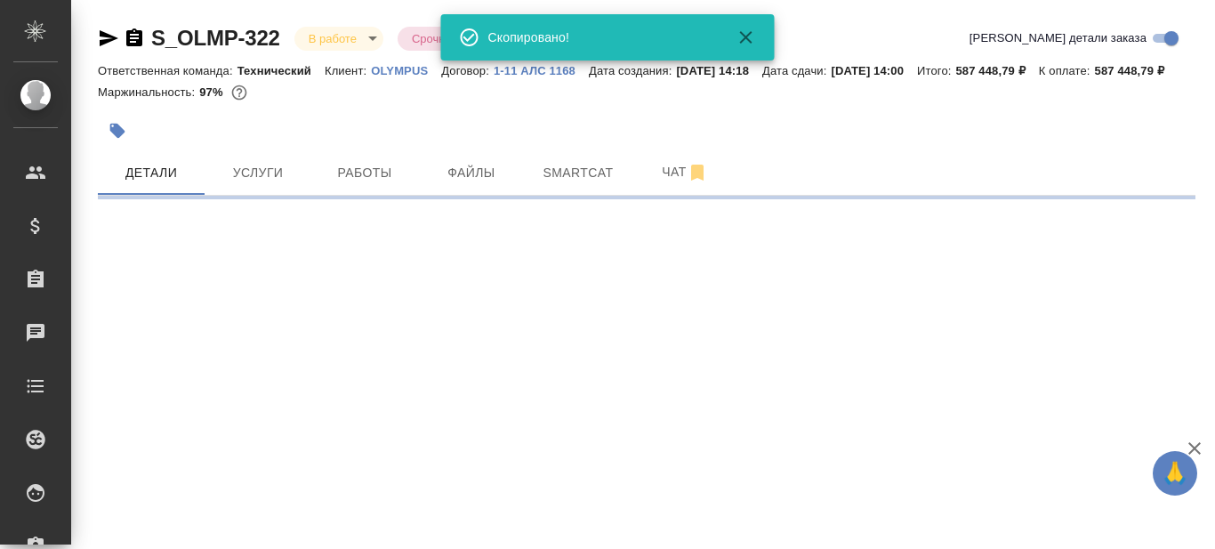
select select "RU"
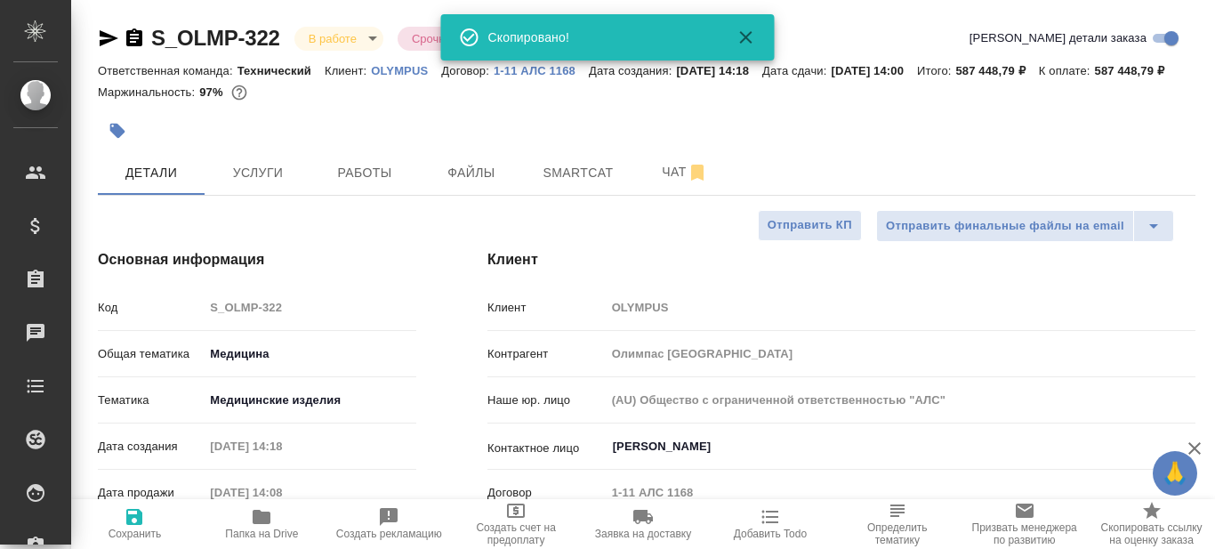
type textarea "x"
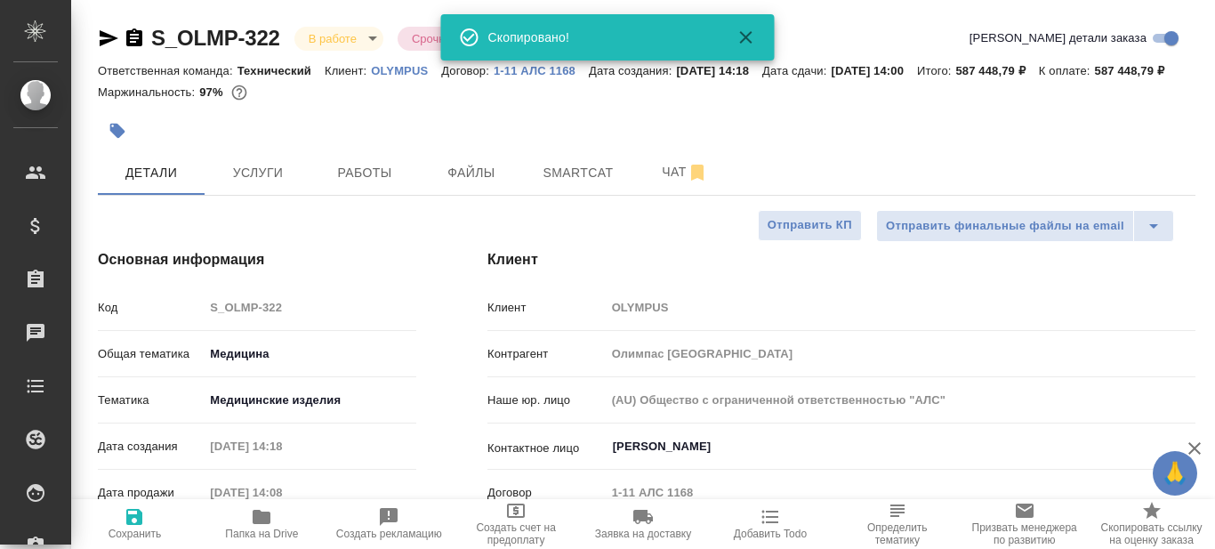
type textarea "x"
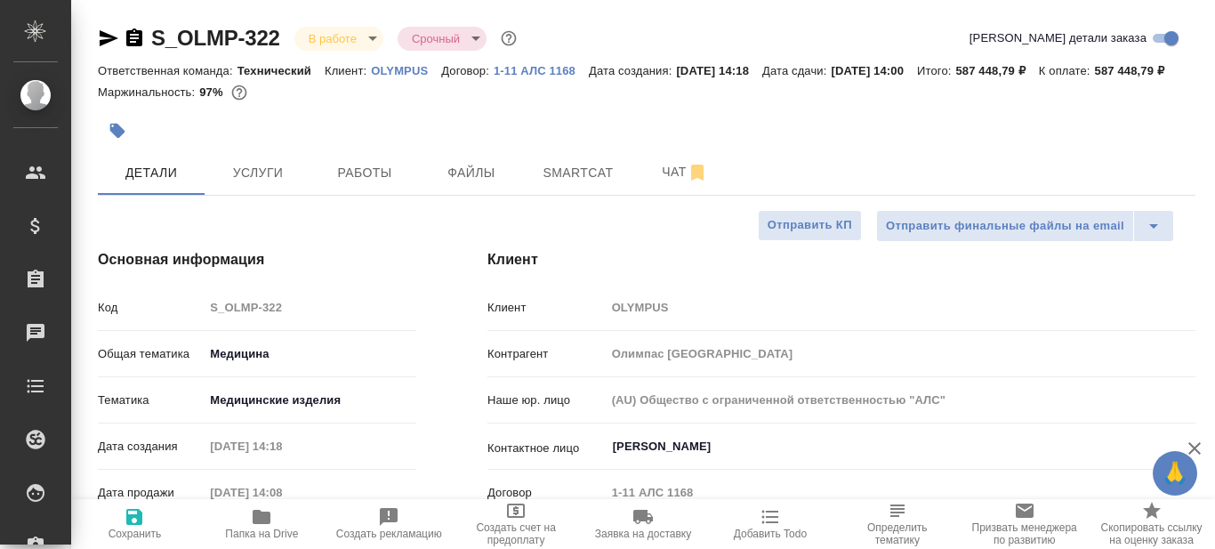
type textarea "x"
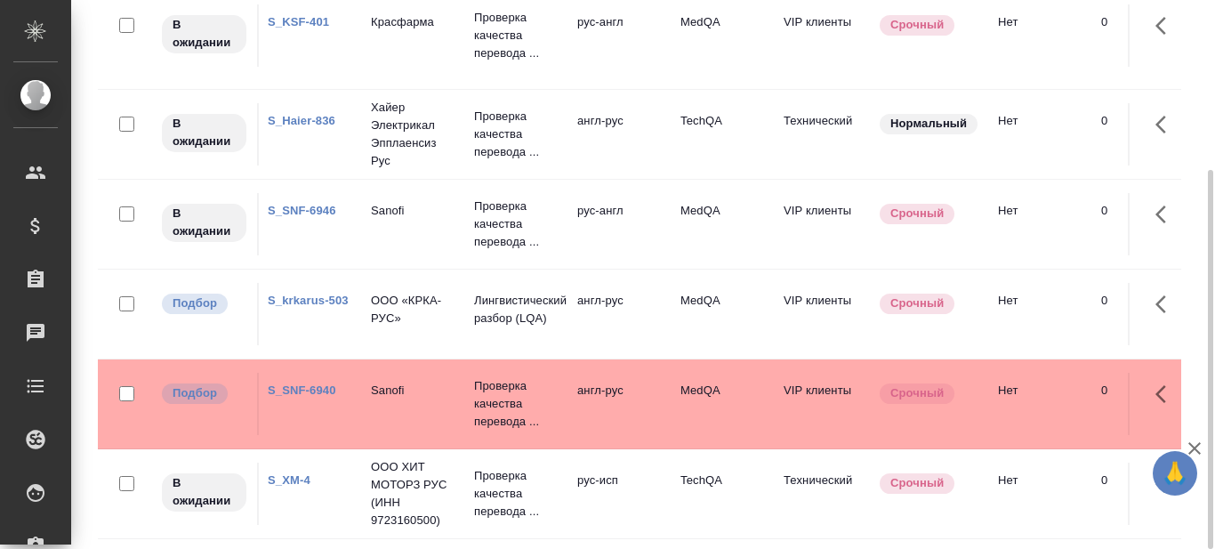
scroll to position [93, 0]
